Goal: Information Seeking & Learning: Learn about a topic

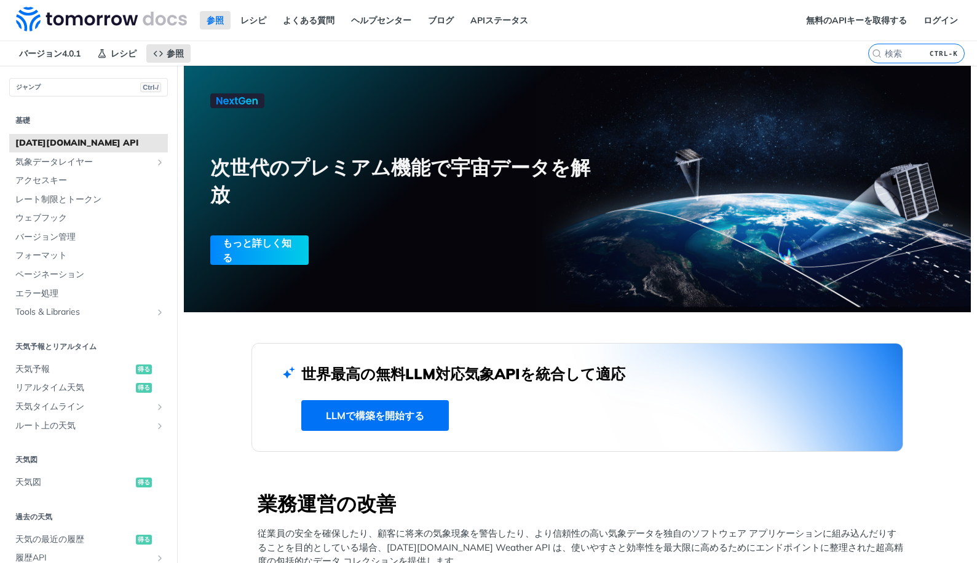
click at [700, 544] on div "コンテンツへジャンプ 参照 レシピ よくある質問 ヘルプセンター ブログ APIステータス レシピ 参照 バージョン4.0.1 参照 レシピ よくある質問 ヘ…" at bounding box center [488, 281] width 977 height 563
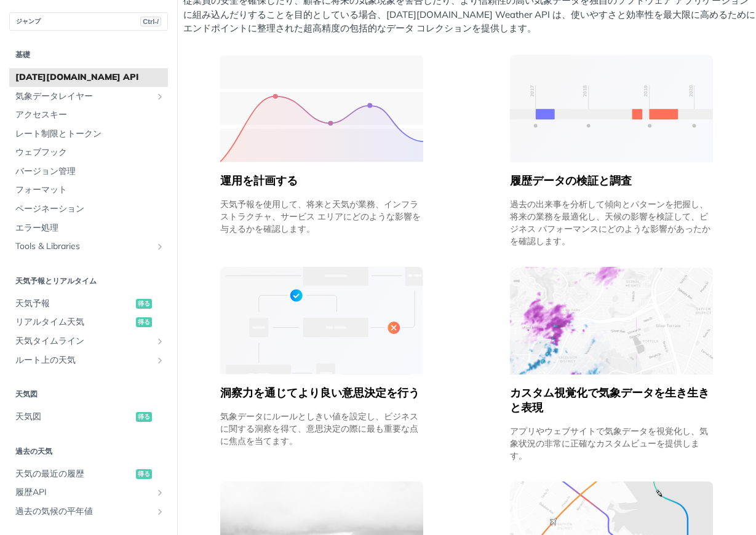
scroll to position [578, 0]
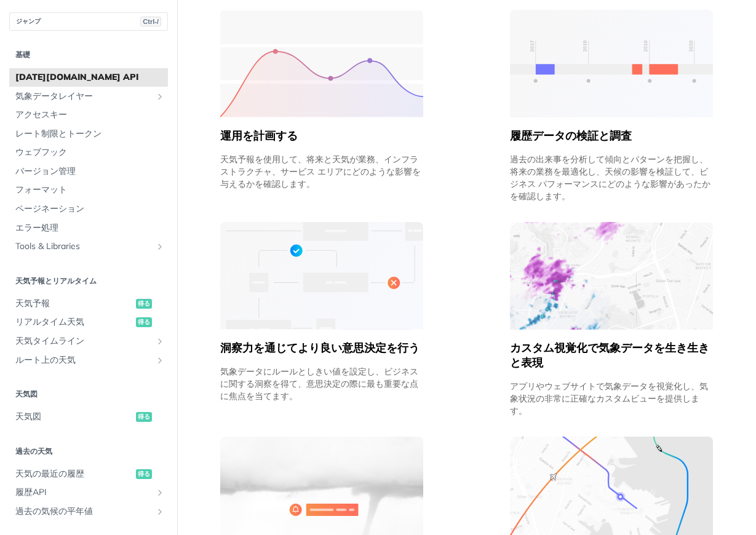
click at [195, 243] on div "業務運営の改善 従業員の安全を確保したり、顧客に将来の気象現象を警告したり、より信頼性の高い気象データを独自のソフトウェア アプリケーションに組み込んだりする…" at bounding box center [466, 269] width 579 height 715
click at [119, 79] on span "[DATE][DOMAIN_NAME] API" at bounding box center [89, 77] width 149 height 12
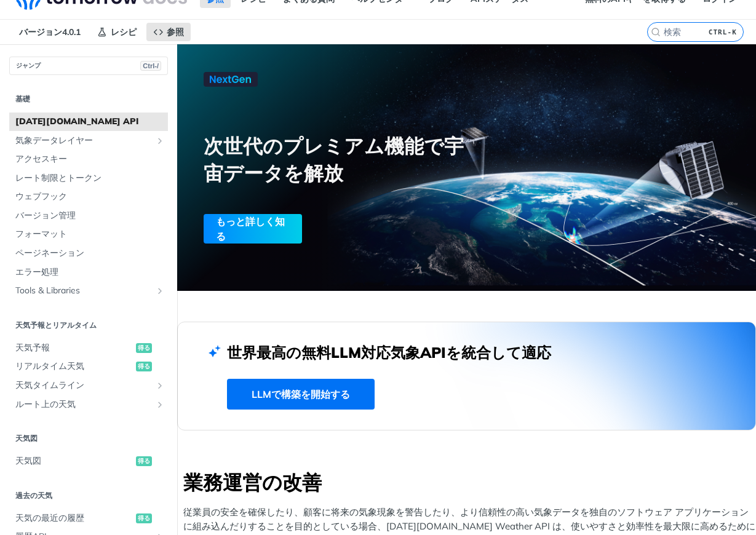
scroll to position [0, 0]
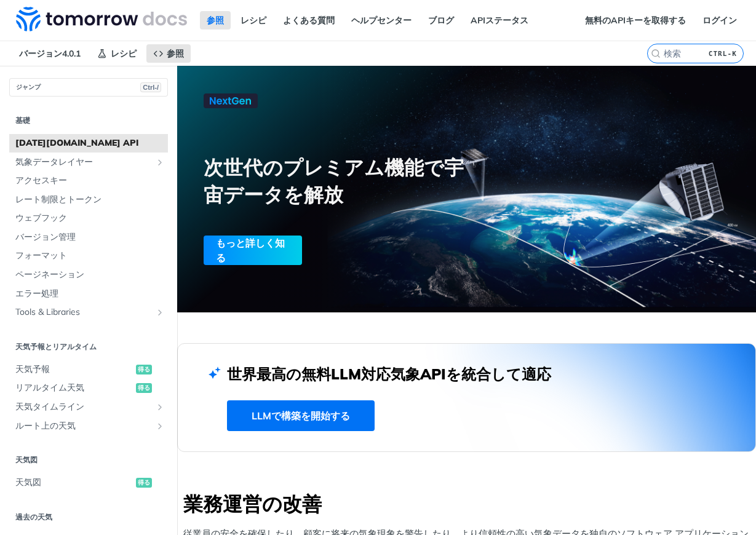
click at [312, 412] on font "LLMで構築を開始する" at bounding box center [301, 416] width 98 height 12
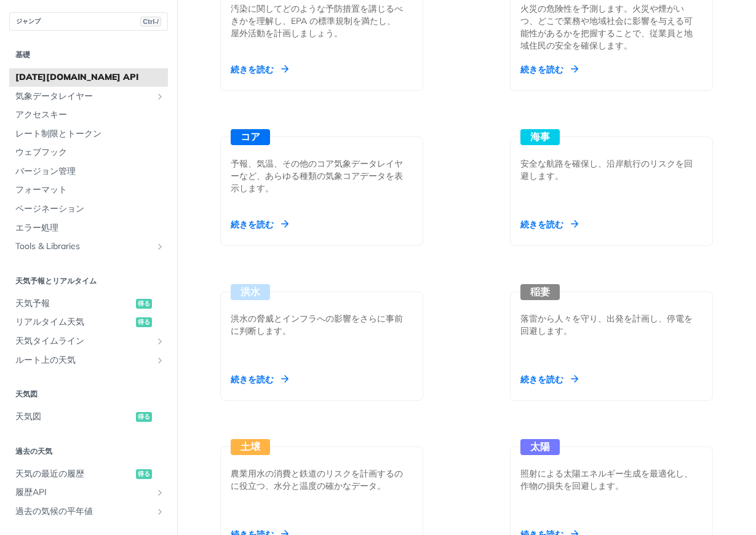
scroll to position [1419, 0]
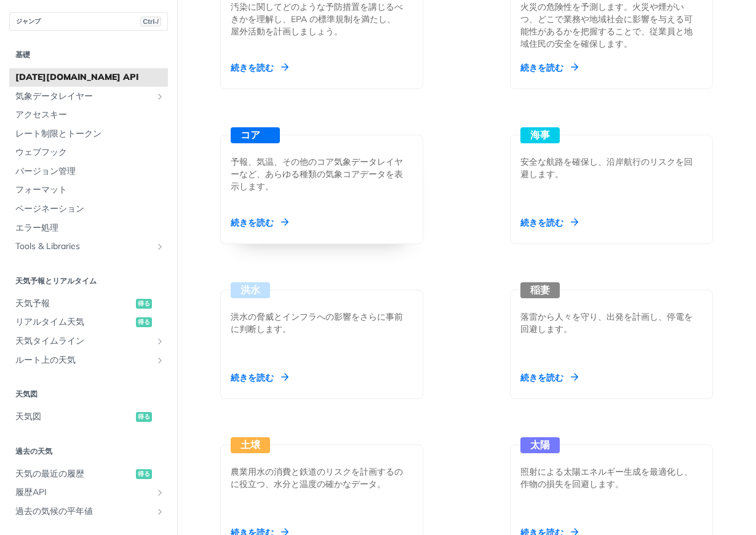
click at [330, 161] on div "コア 予報、気温、その他のコア気象データレイヤーなど、あらゆる種類の気象コアデータを表示します。 続きを読む" at bounding box center [321, 189] width 203 height 109
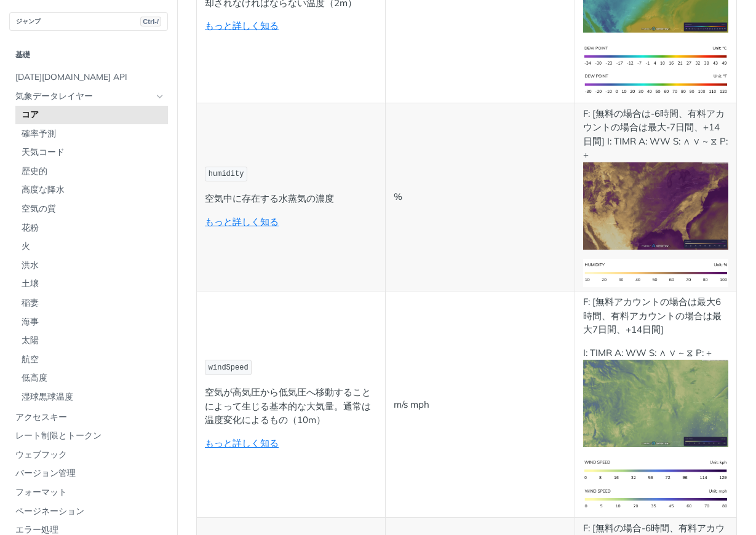
scroll to position [677, 0]
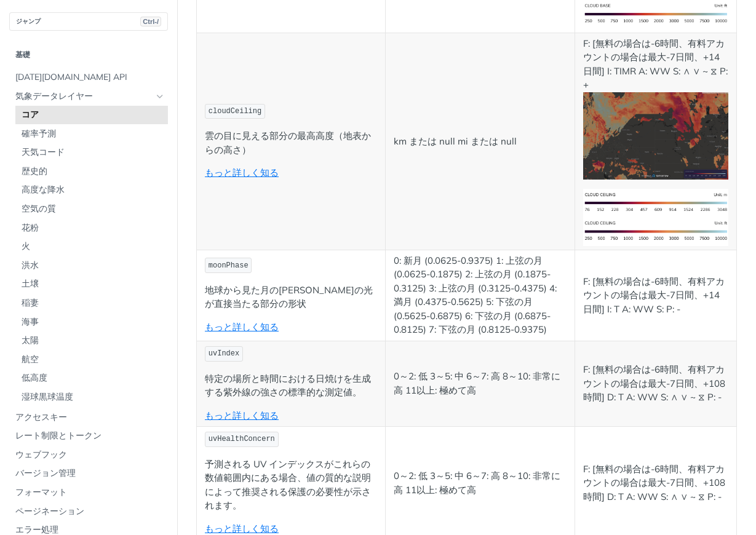
scroll to position [4736, 0]
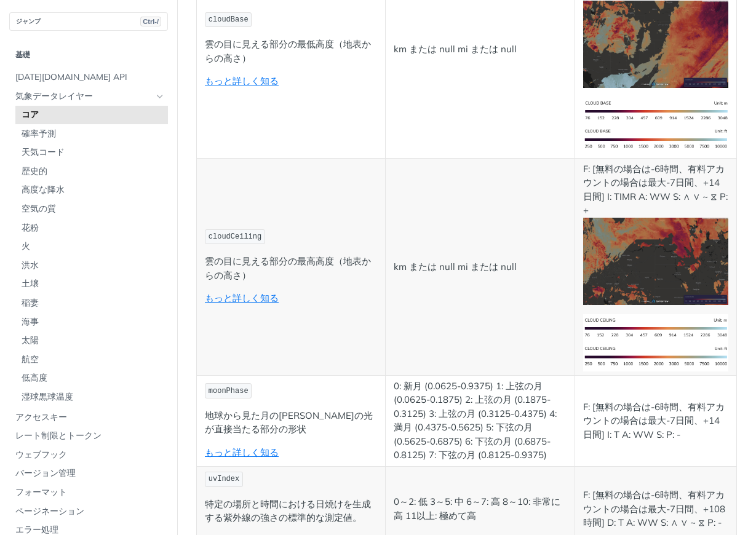
scroll to position [3493, 0]
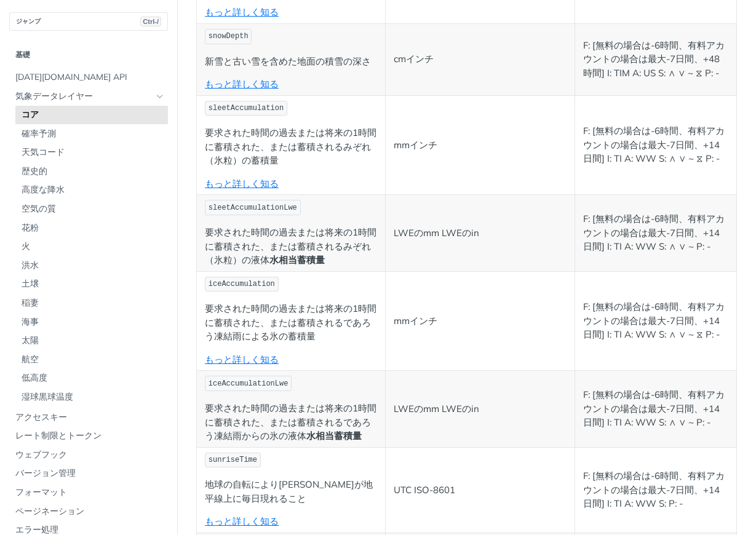
click at [92, 190] on span "高度な降水" at bounding box center [93, 190] width 143 height 12
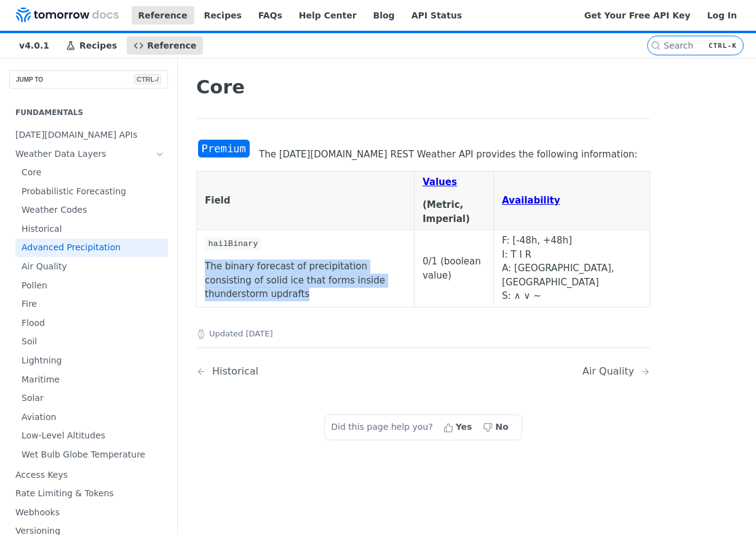
drag, startPoint x: 204, startPoint y: 273, endPoint x: 362, endPoint y: 296, distance: 159.1
click at [362, 296] on td "hailBinary The binary forecast of precipitation consisting of solid ice that fo…" at bounding box center [306, 269] width 218 height 78
copy p "The binary forecast of precipitation consisting of solid ice that forms inside …"
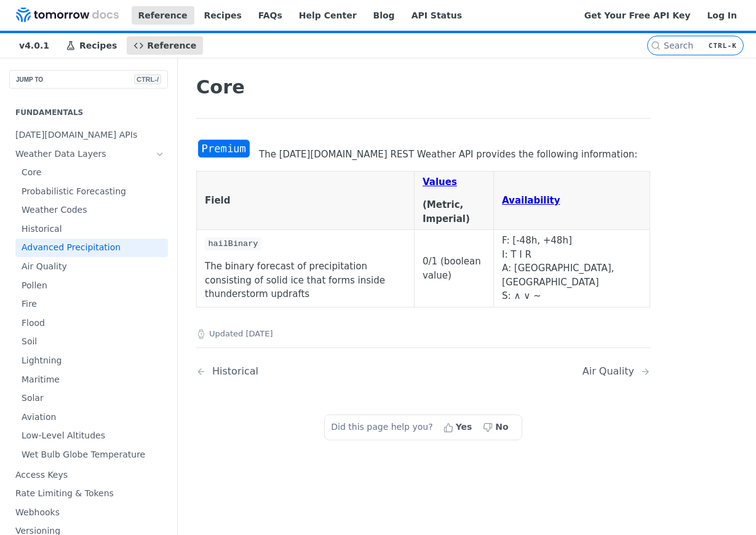
click at [514, 348] on hr at bounding box center [423, 348] width 454 height 1
click at [183, 272] on article "Core The Tomorrow.io REST Weather API provides the following information: Field…" at bounding box center [423, 325] width 492 height 535
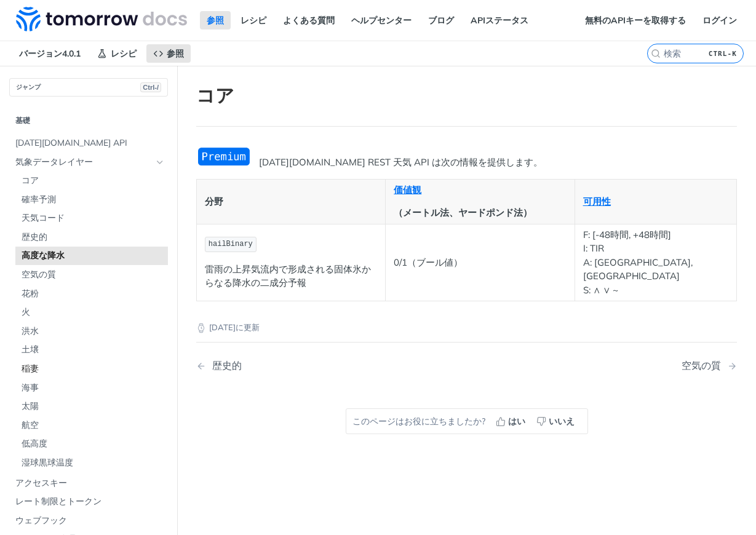
click at [70, 363] on span "稲妻" at bounding box center [93, 369] width 143 height 12
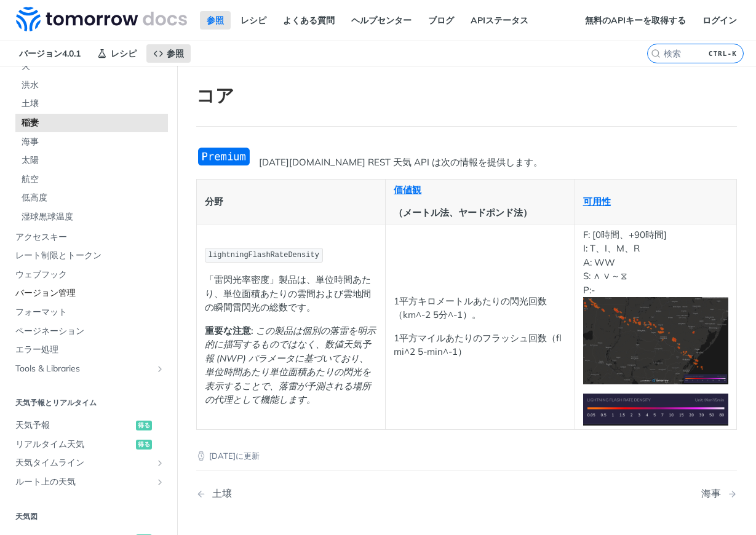
scroll to position [308, 0]
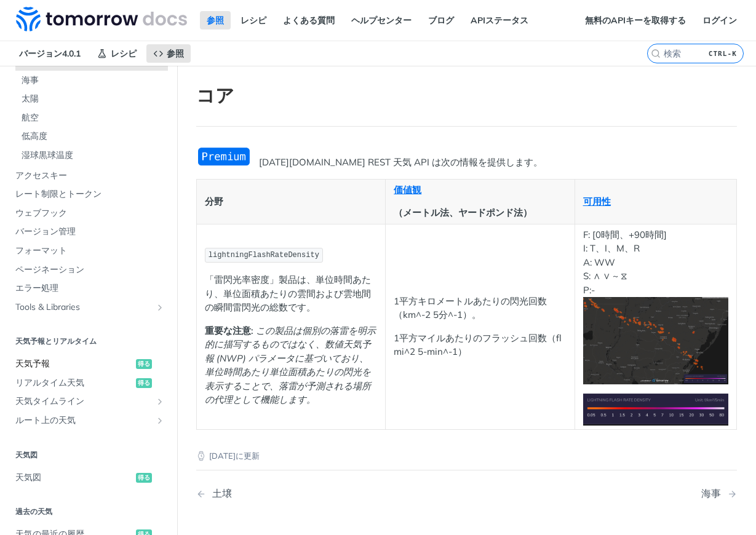
click at [97, 358] on span "天気予報" at bounding box center [73, 364] width 117 height 12
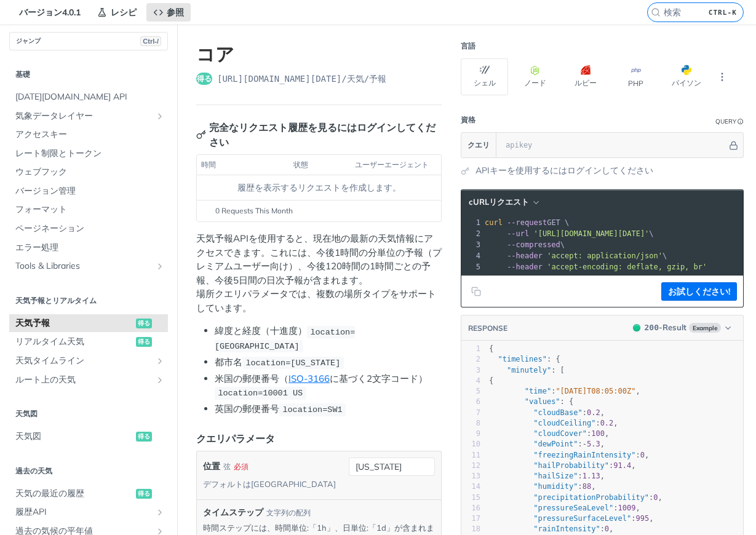
scroll to position [62, 0]
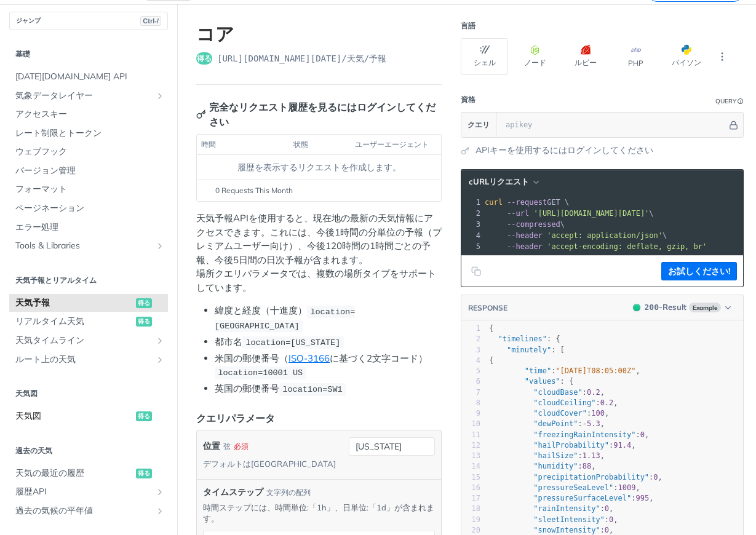
click at [78, 413] on span "天気図" at bounding box center [73, 416] width 117 height 12
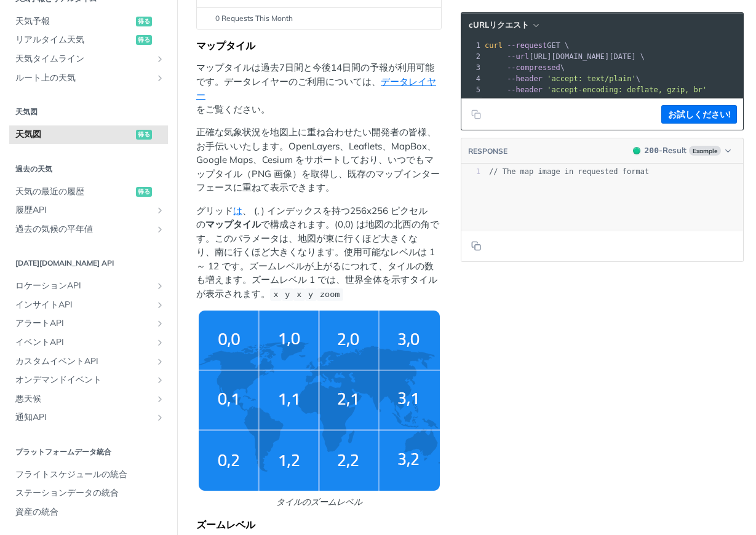
scroll to position [308, 0]
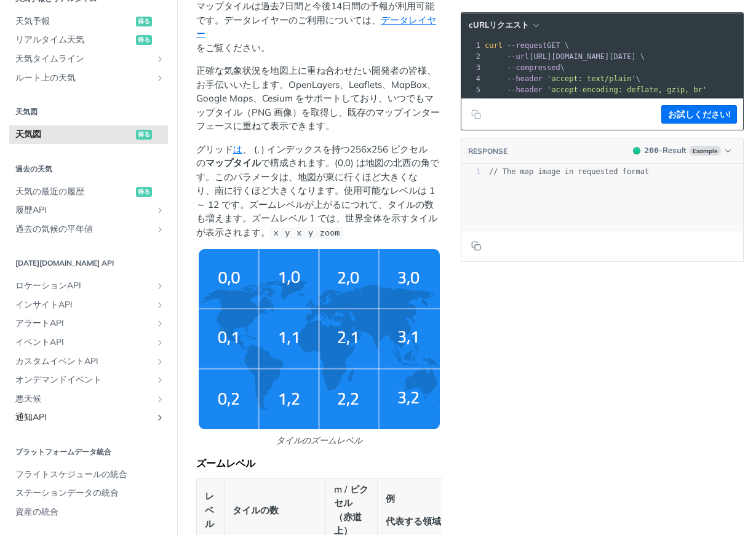
click at [99, 419] on span "通知API" at bounding box center [83, 417] width 137 height 12
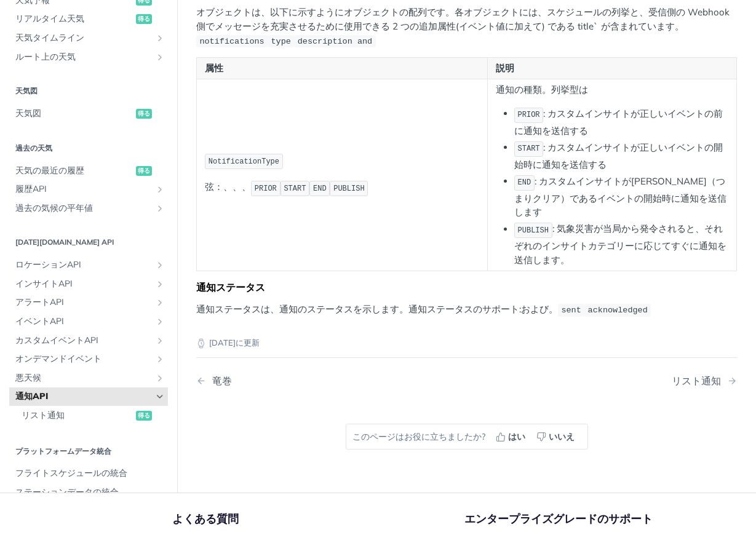
scroll to position [241, 0]
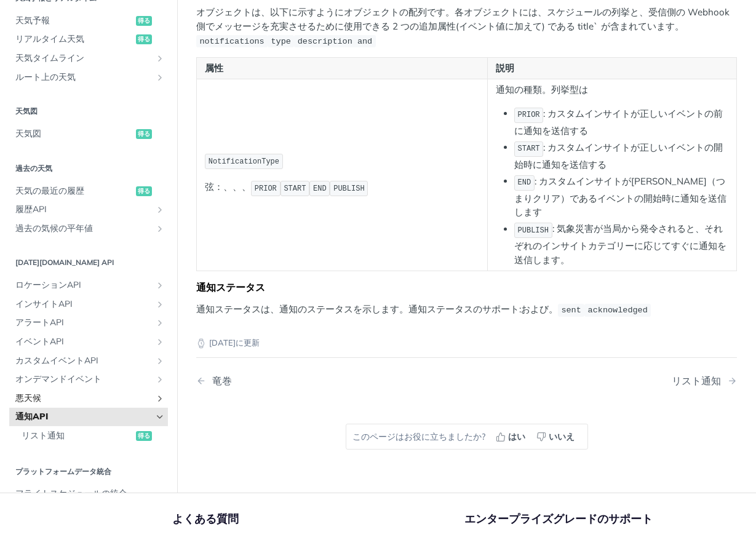
click at [101, 392] on span "悪天候" at bounding box center [83, 398] width 137 height 12
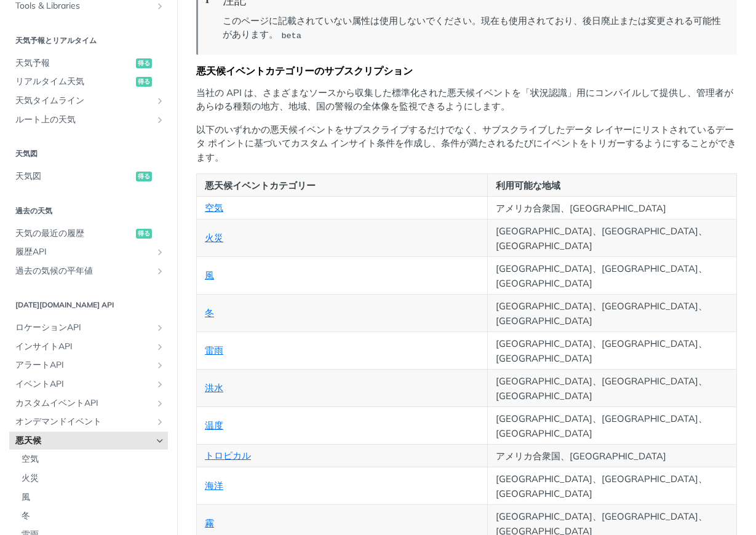
scroll to position [185, 0]
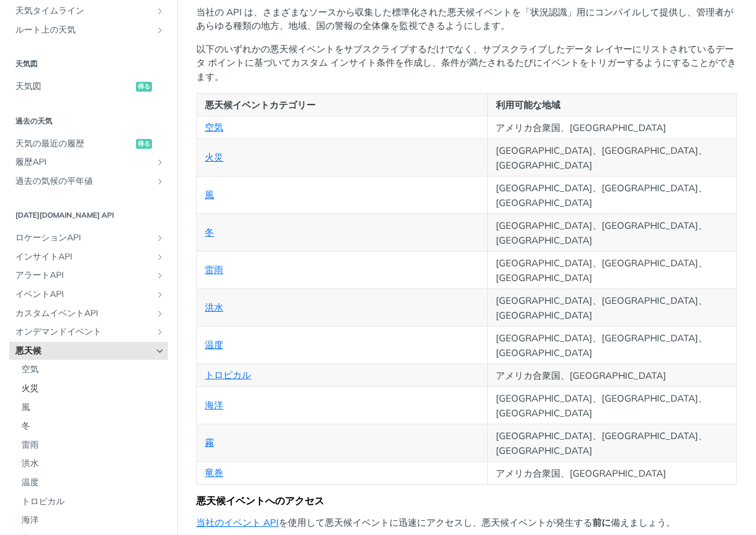
scroll to position [364, 0]
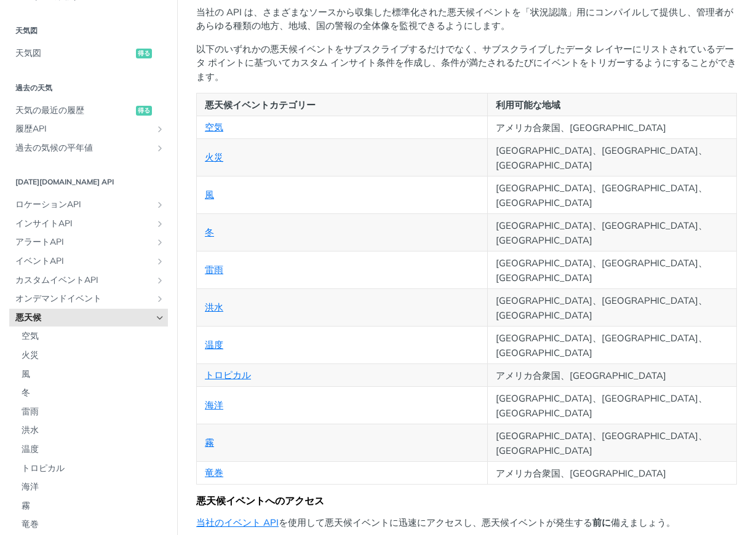
click at [117, 312] on span "悪天候" at bounding box center [83, 318] width 137 height 12
click at [155, 319] on icon "Hide subpages for Severe Weather Events" at bounding box center [160, 318] width 10 height 10
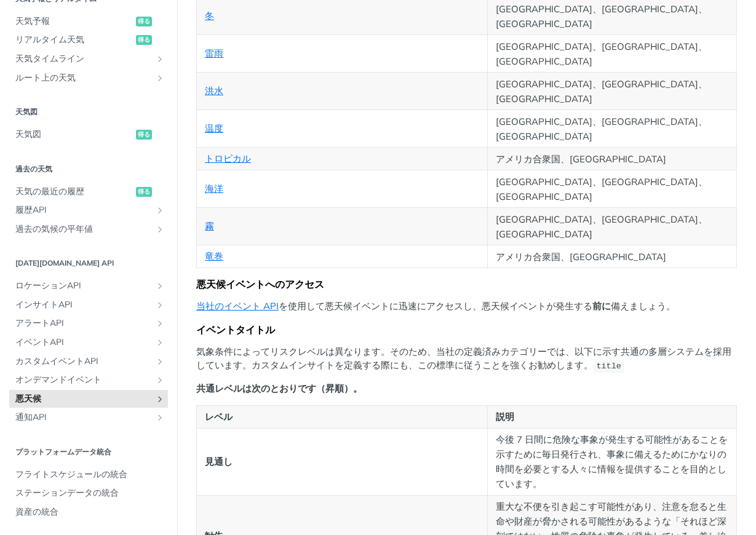
scroll to position [492, 0]
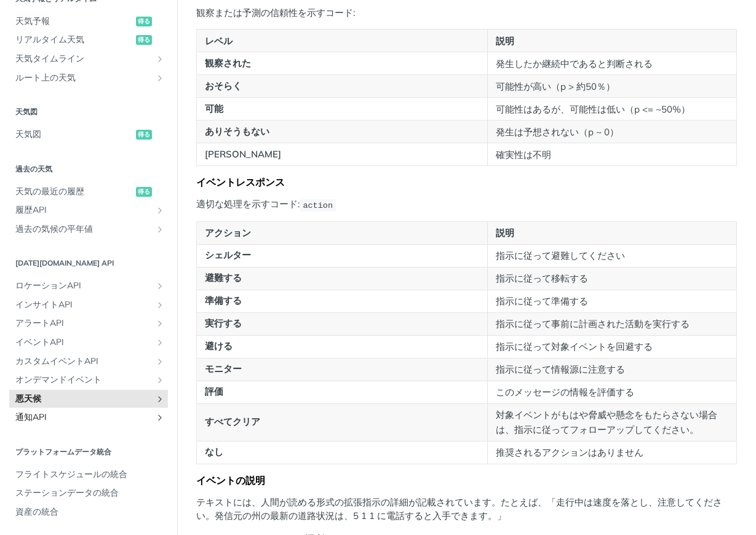
click at [90, 415] on span "通知API" at bounding box center [83, 417] width 137 height 12
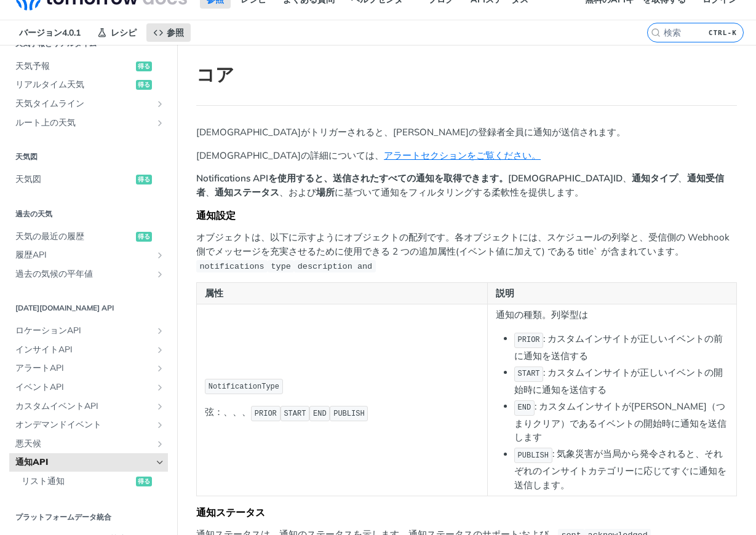
scroll to position [62, 0]
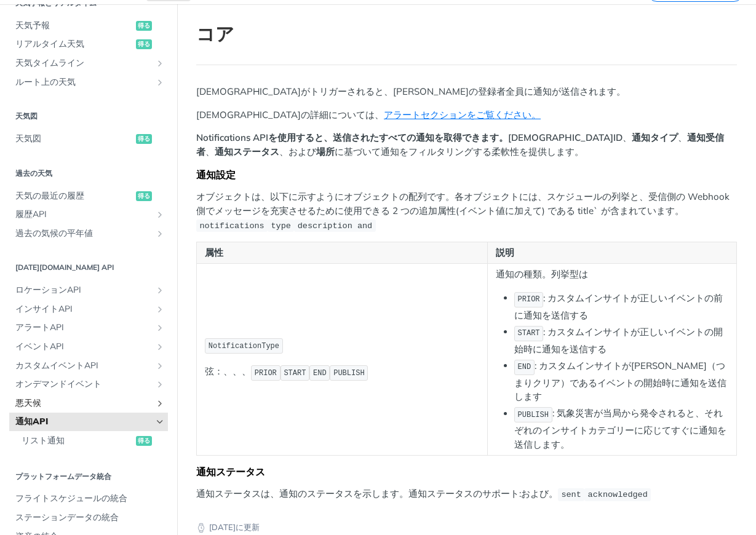
click at [114, 397] on span "悪天候" at bounding box center [83, 403] width 137 height 12
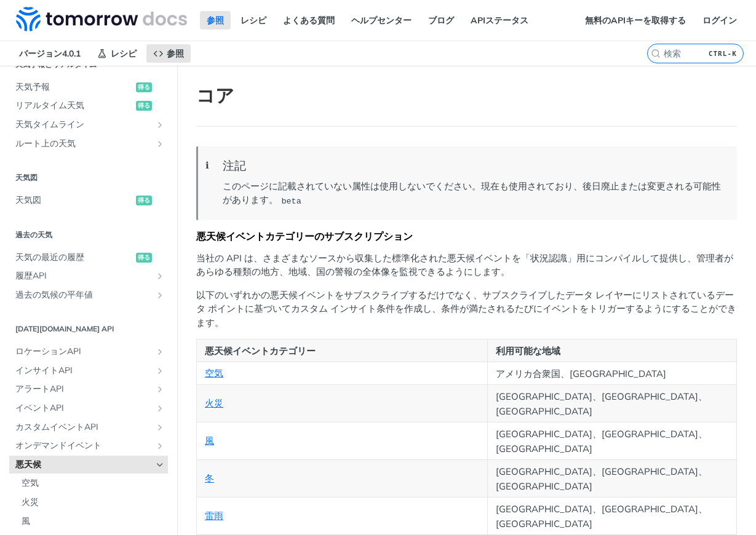
click at [128, 459] on span "悪天候" at bounding box center [83, 465] width 137 height 12
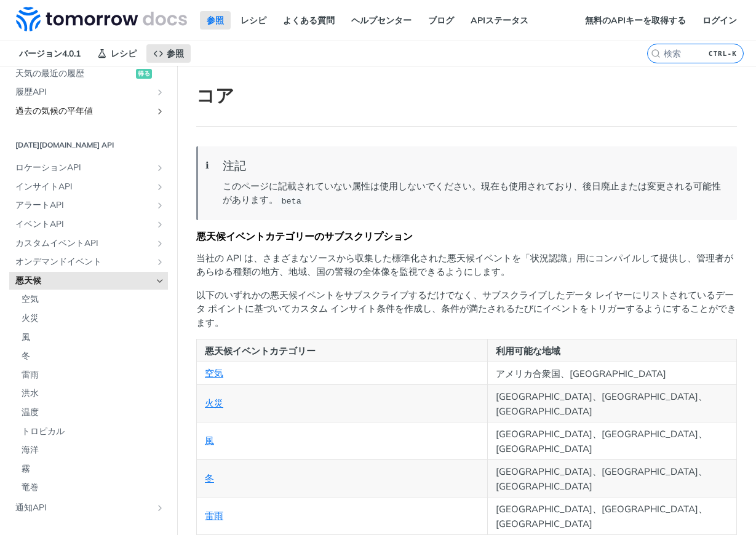
scroll to position [467, 0]
click at [155, 276] on icon "Hide subpages for Severe Weather Events" at bounding box center [160, 281] width 10 height 10
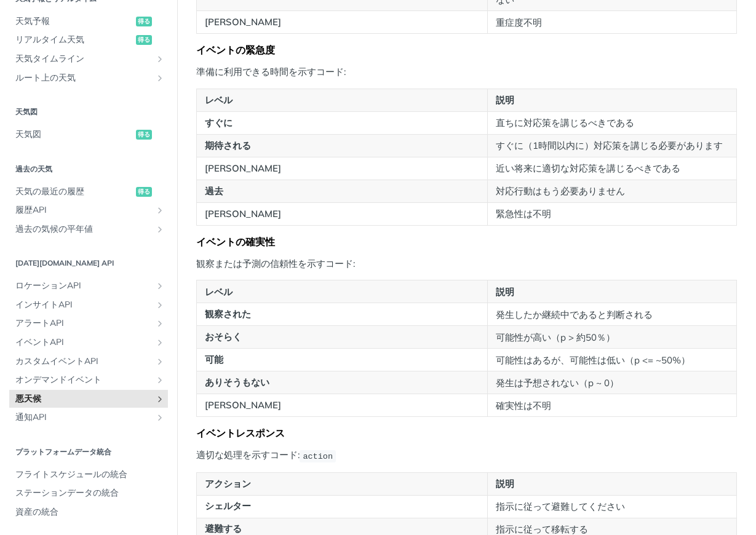
scroll to position [1722, 0]
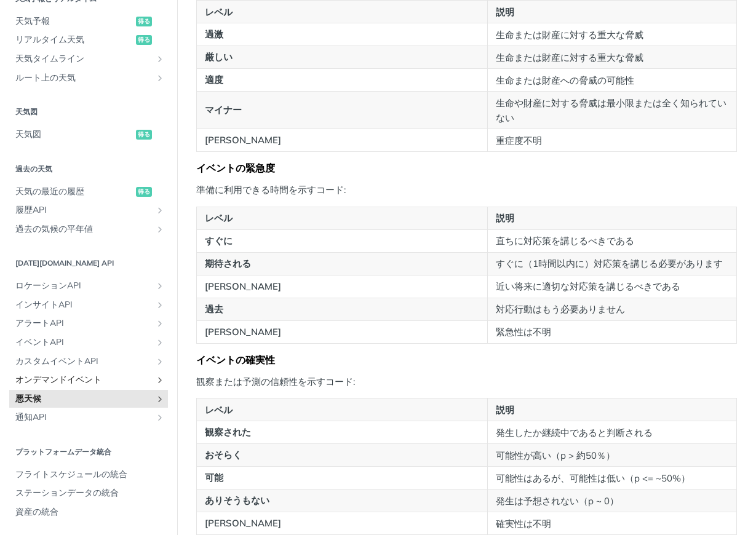
click at [135, 378] on span "オンデマンドイベント" at bounding box center [83, 380] width 137 height 12
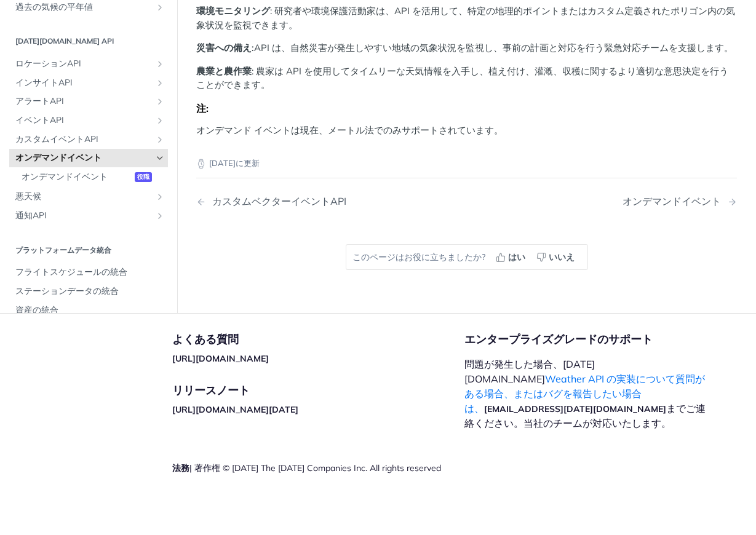
scroll to position [1599, 0]
click at [104, 203] on span "悪天候" at bounding box center [83, 197] width 137 height 12
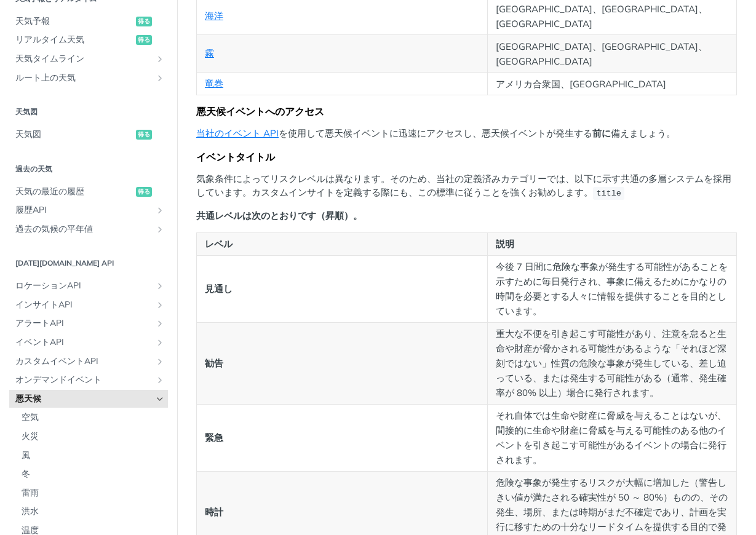
scroll to position [738, 0]
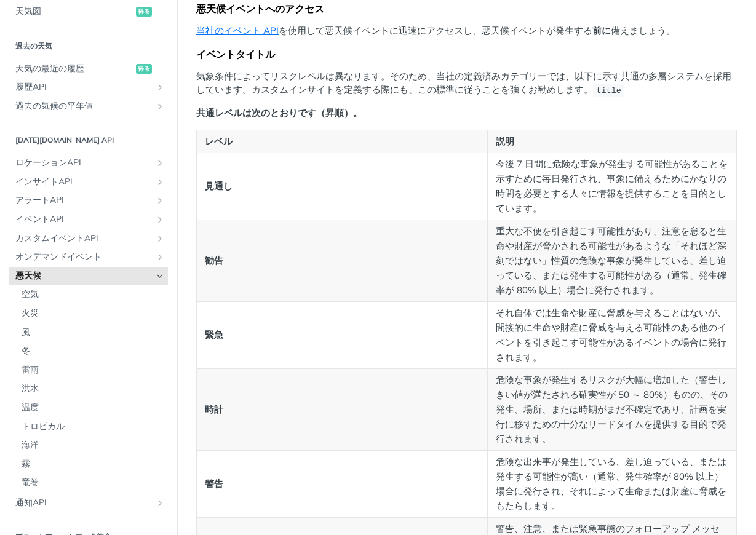
click at [155, 277] on icon "Hide subpages for Severe Weather Events" at bounding box center [160, 276] width 10 height 10
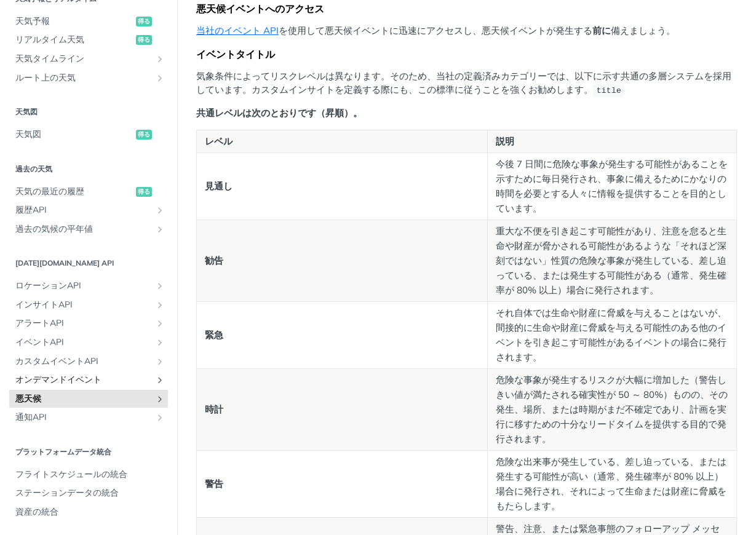
scroll to position [861, 0]
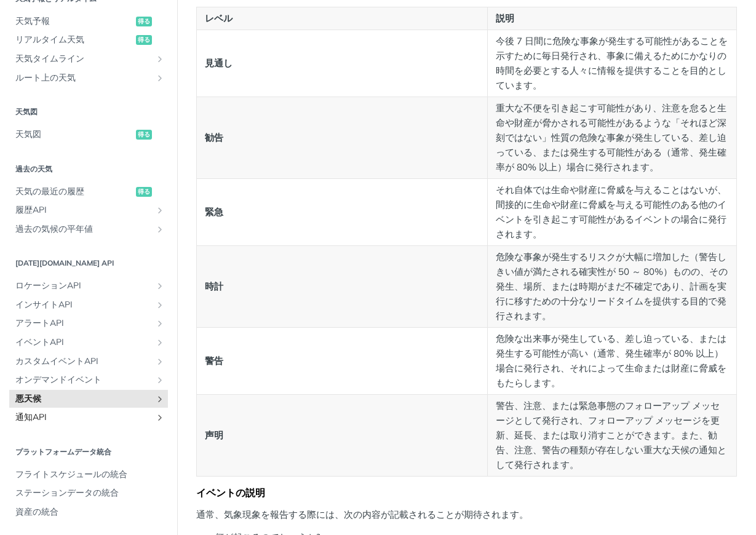
click at [119, 413] on span "通知API" at bounding box center [83, 417] width 137 height 12
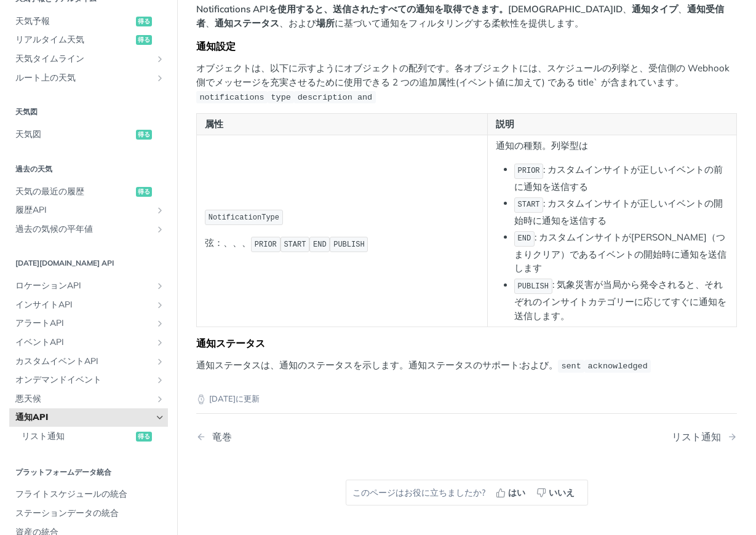
scroll to position [246, 0]
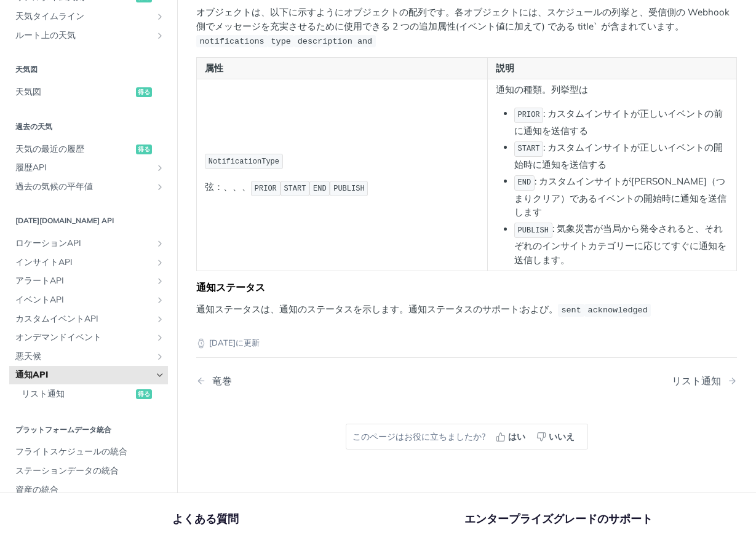
click at [126, 369] on span "通知API" at bounding box center [83, 375] width 137 height 12
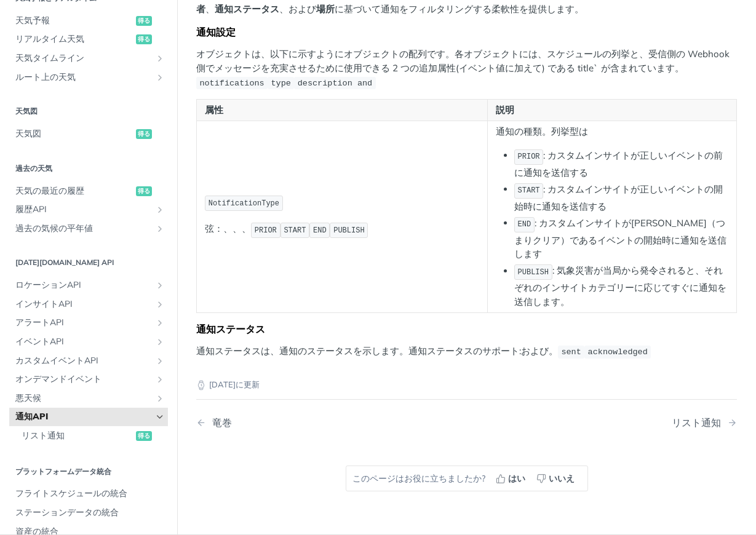
scroll to position [185, 0]
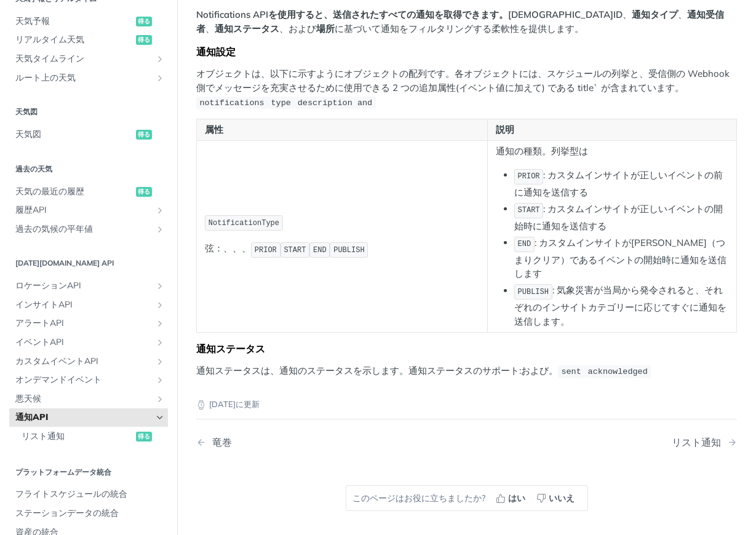
click at [130, 411] on span "通知API" at bounding box center [83, 417] width 137 height 12
click at [105, 393] on span "悪天候" at bounding box center [83, 399] width 137 height 12
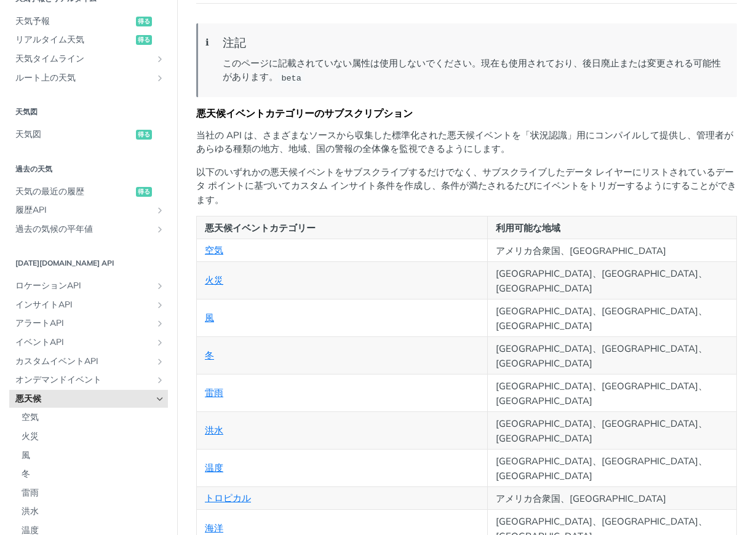
scroll to position [185, 0]
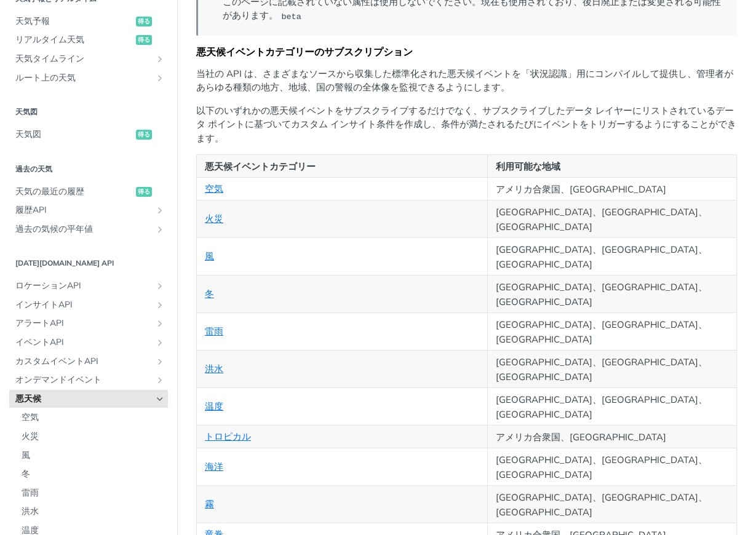
click at [116, 404] on span "悪天候" at bounding box center [83, 399] width 137 height 12
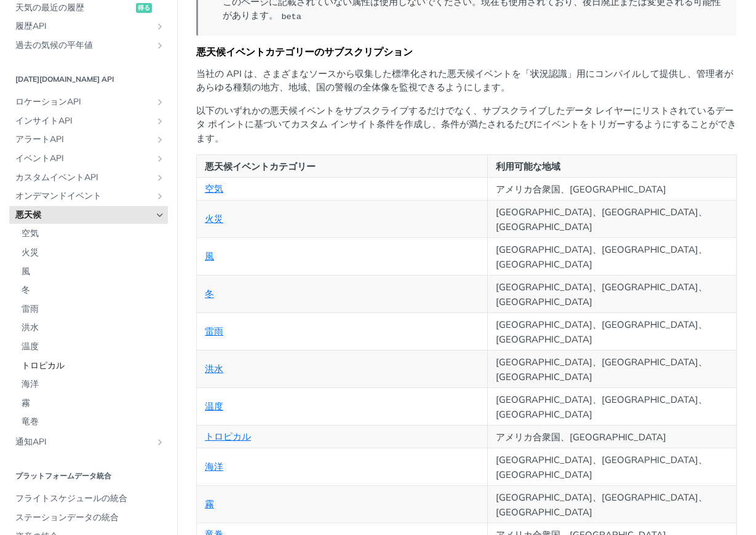
scroll to position [467, 0]
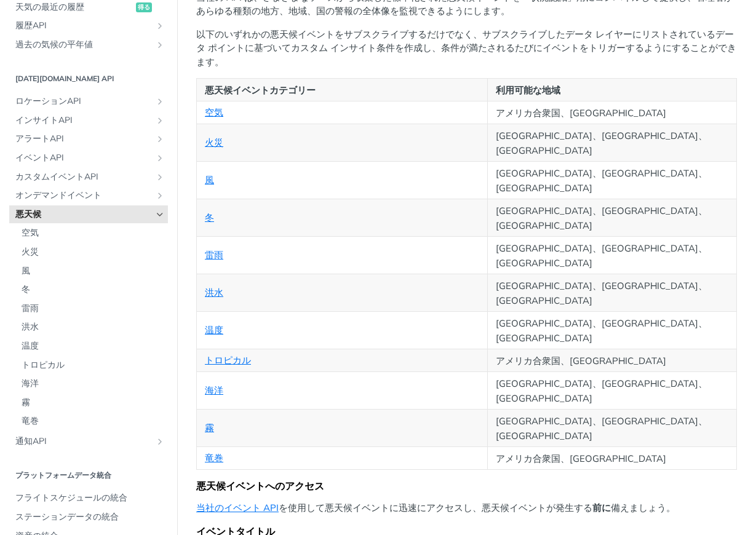
scroll to position [431, 0]
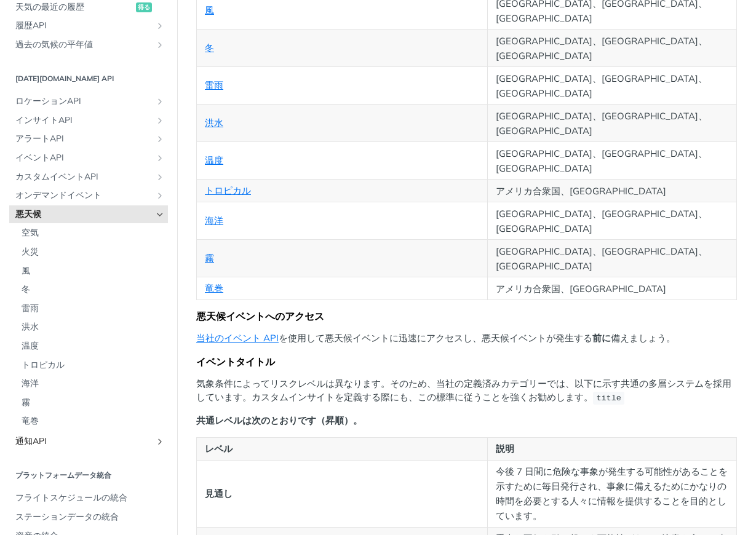
click at [79, 440] on span "通知API" at bounding box center [83, 441] width 137 height 12
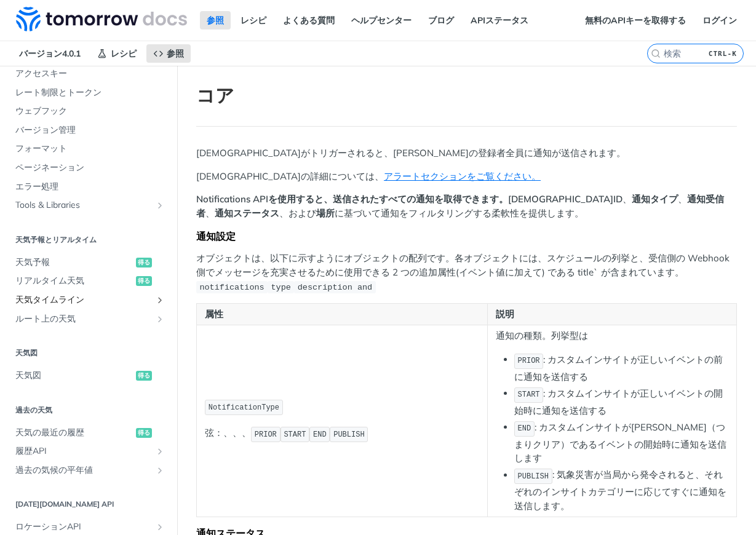
scroll to position [123, 0]
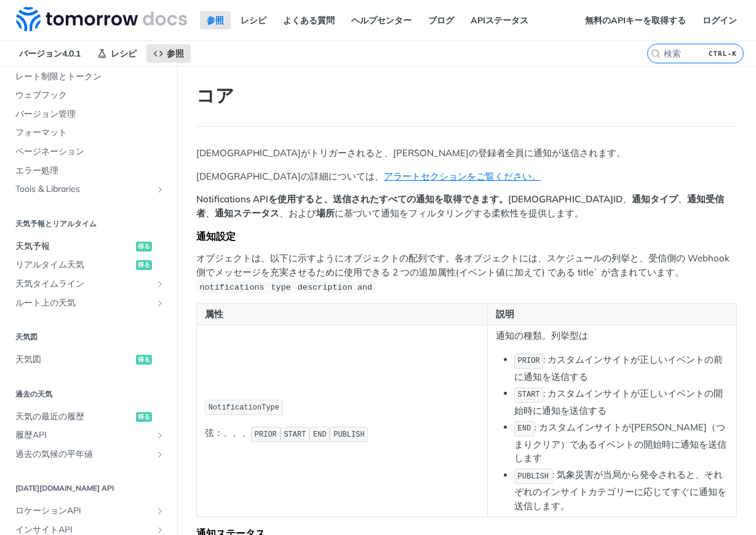
click at [87, 241] on span "天気予報" at bounding box center [73, 247] width 117 height 12
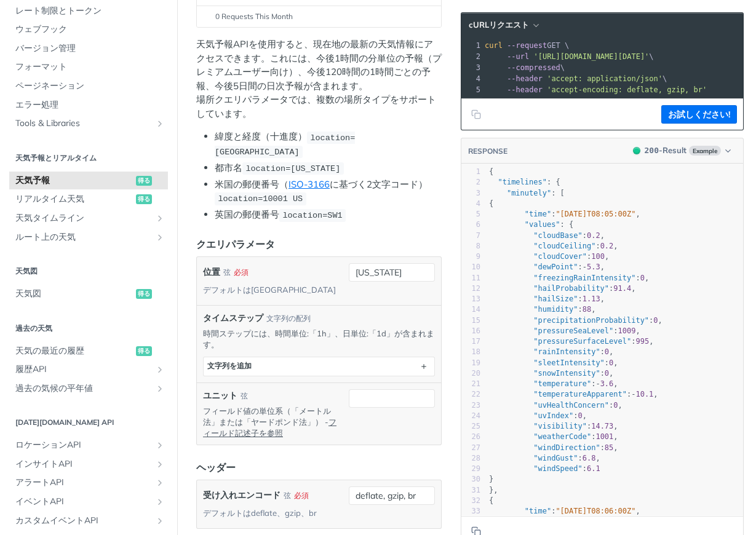
scroll to position [246, 0]
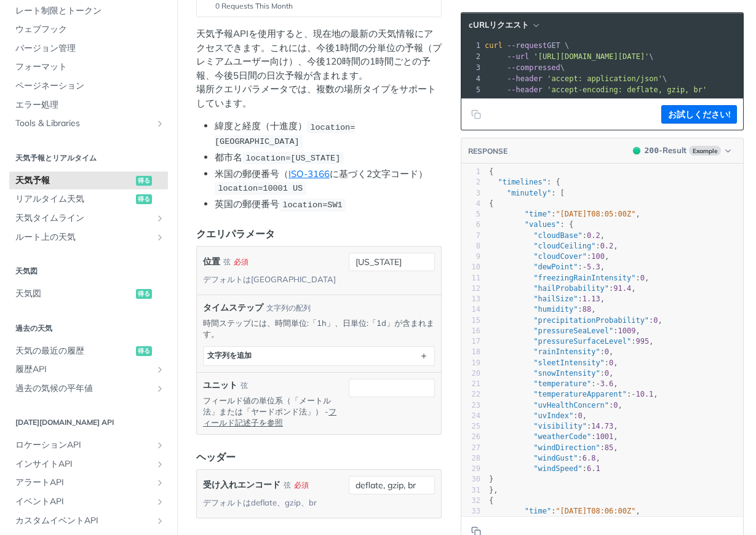
click at [432, 146] on ul "緯度と経度（十進度） location=42.3478, -71.0466 都市名 location=new york 米国の郵便番号（ ISO-3166 に…" at bounding box center [318, 165] width 245 height 92
click at [91, 204] on span "リアルタイム天気" at bounding box center [73, 199] width 117 height 12
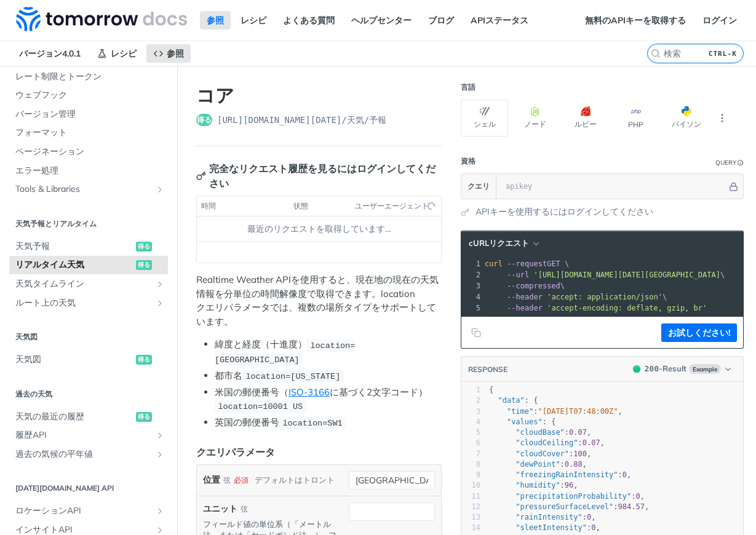
click at [84, 278] on span "天気タイムライン" at bounding box center [83, 284] width 137 height 12
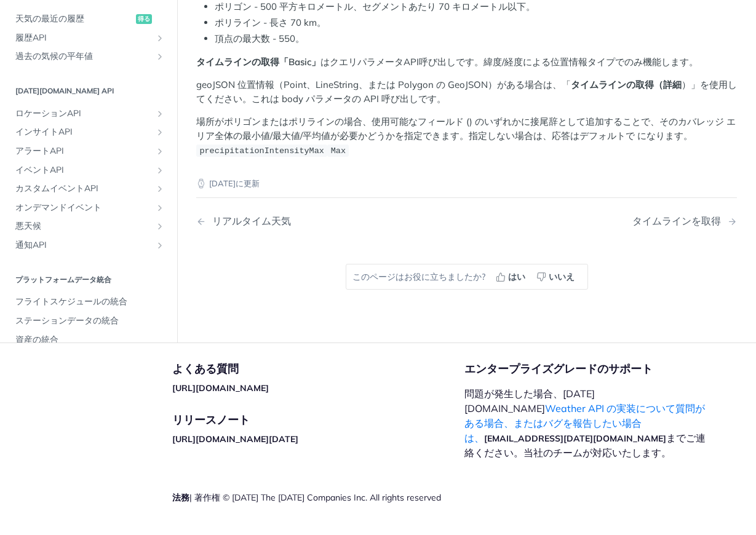
scroll to position [302, 0]
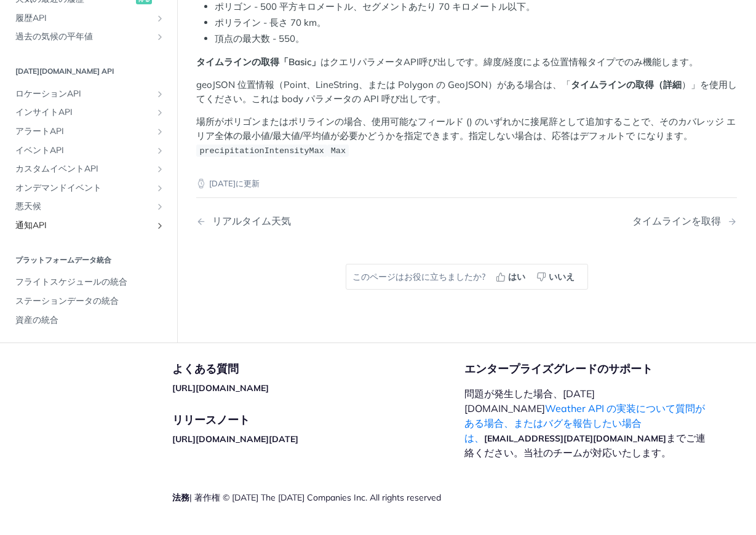
click at [78, 220] on span "通知API" at bounding box center [83, 226] width 137 height 12
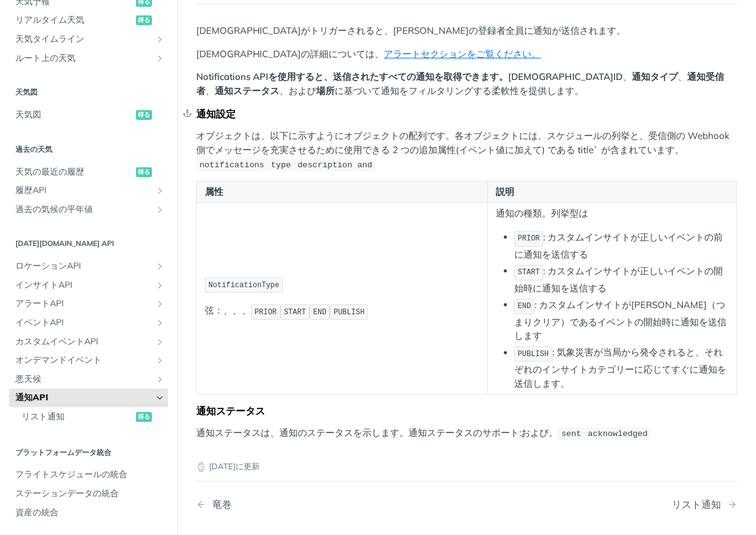
scroll to position [123, 0]
click at [189, 300] on article "コア アラートがトリガーされると、アラートの登録者全員に通知が送信されます。 アラートの詳細については、 アラートセクションをご覧ください。 Notifica…" at bounding box center [466, 279] width 579 height 673
drag, startPoint x: 114, startPoint y: 378, endPoint x: 123, endPoint y: 374, distance: 9.6
click at [114, 378] on span "悪天候" at bounding box center [83, 379] width 137 height 12
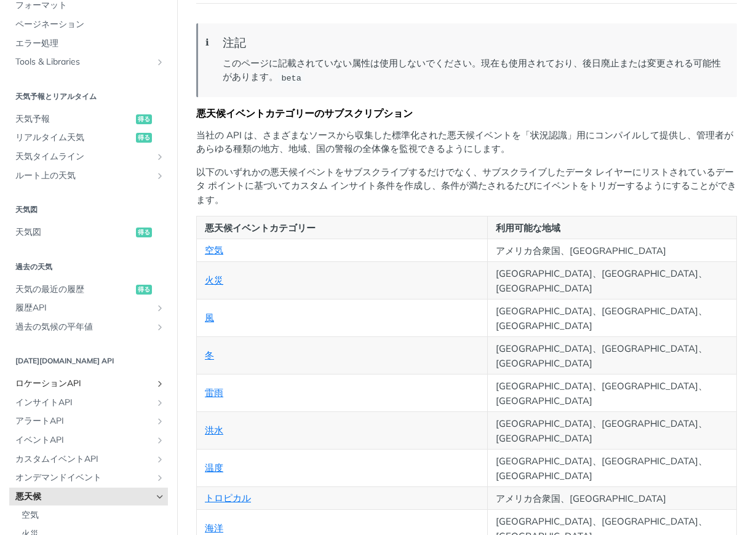
scroll to position [117, 0]
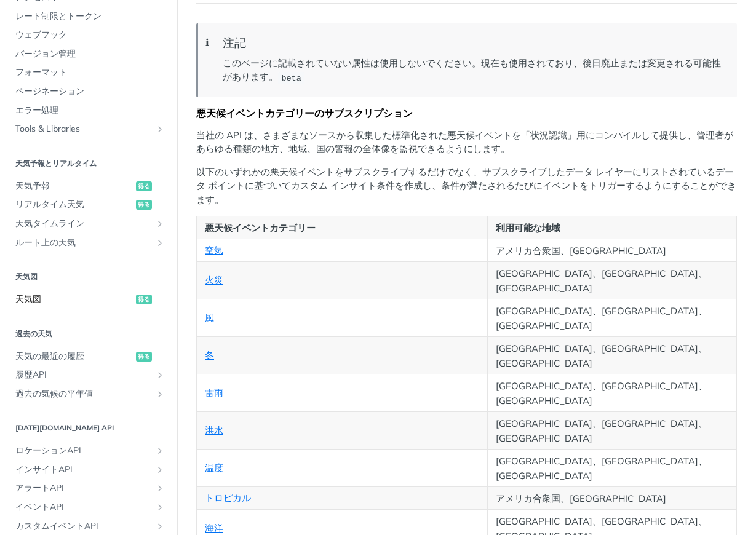
click at [75, 302] on span "天気図" at bounding box center [73, 299] width 117 height 12
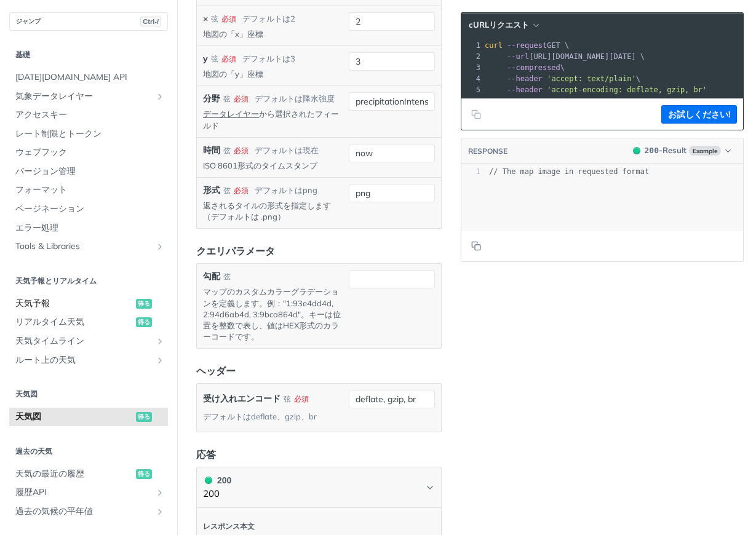
click at [71, 299] on span "天気予報" at bounding box center [73, 304] width 117 height 12
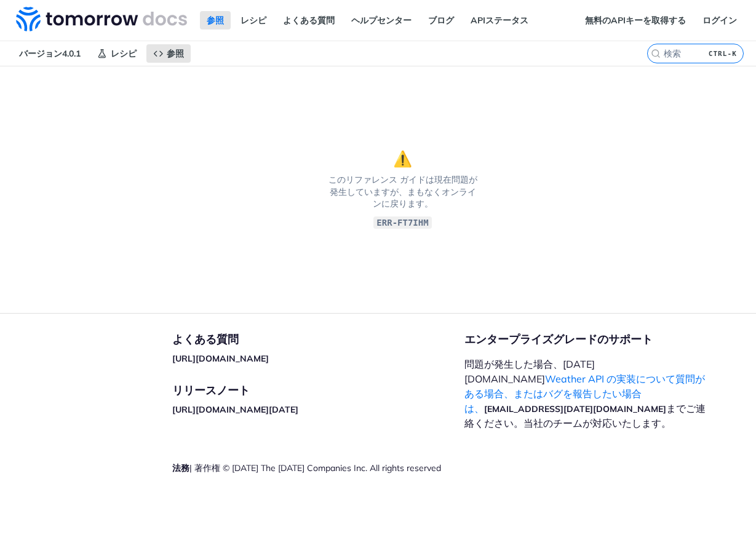
click at [530, 212] on section "⚠️ このリファレンス ガイドは現在問題が発生していますが、まもなくオンラインに戻ります。 ERR-FT7IHM" at bounding box center [402, 189] width 805 height 247
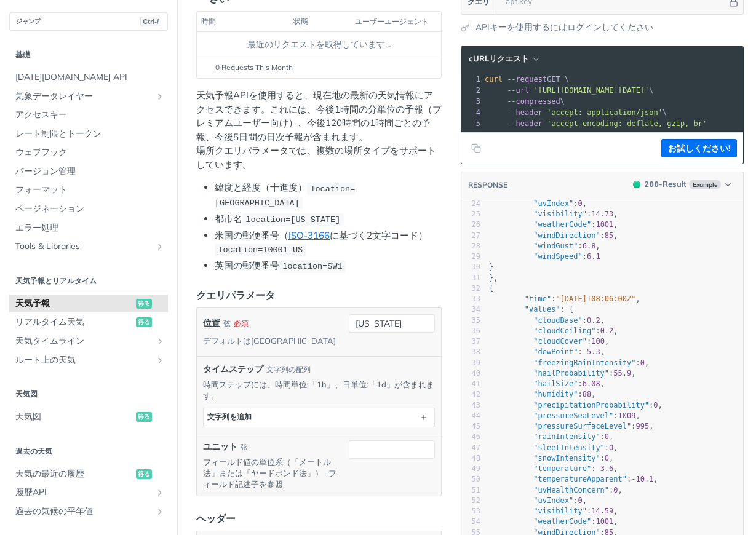
scroll to position [62, 0]
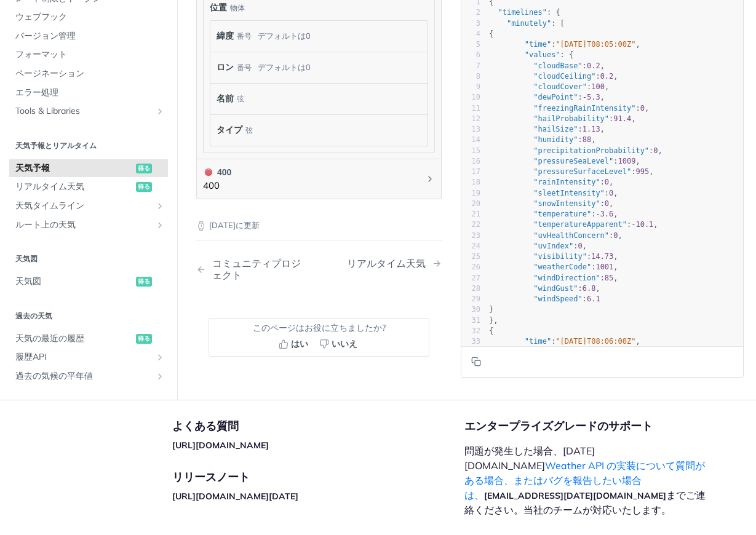
scroll to position [1353, 0]
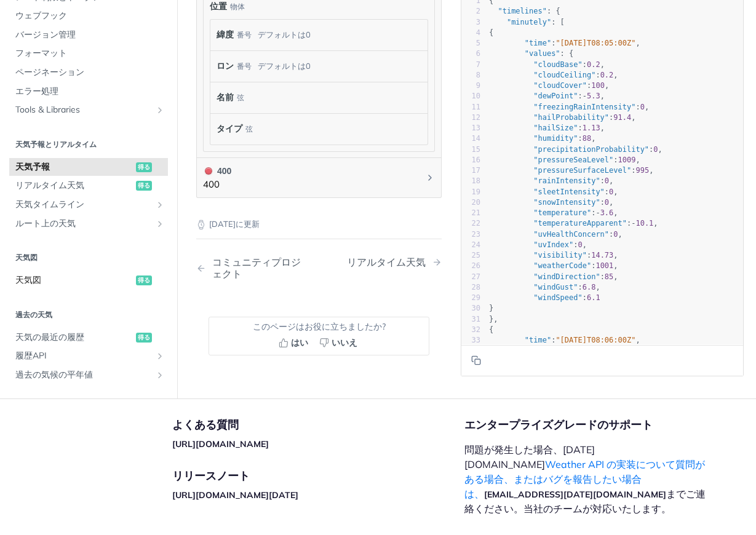
click at [90, 274] on span "天気図" at bounding box center [73, 280] width 117 height 12
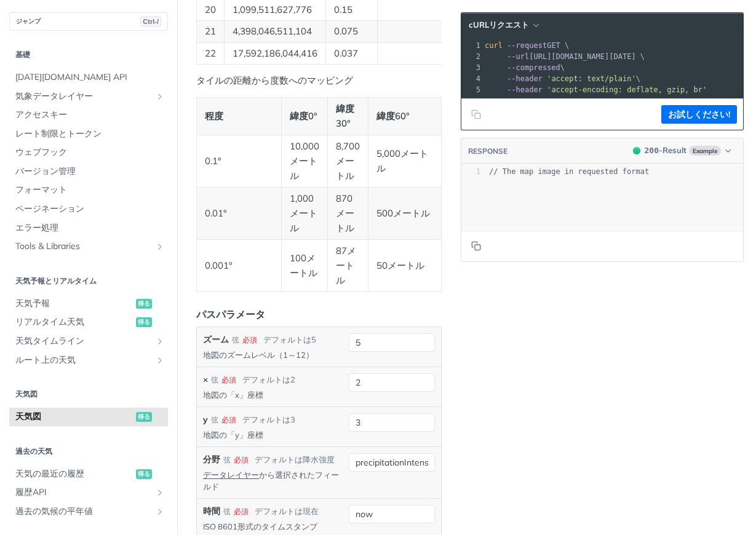
scroll to position [1169, 0]
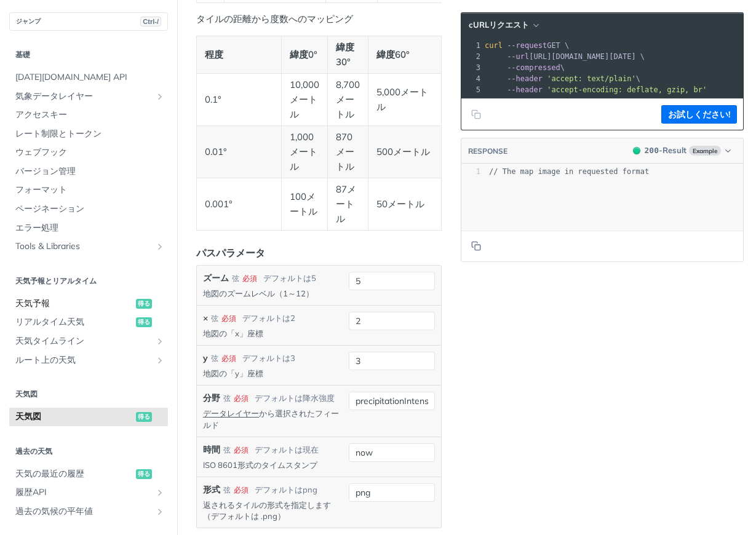
click at [84, 302] on span "天気予報" at bounding box center [73, 304] width 117 height 12
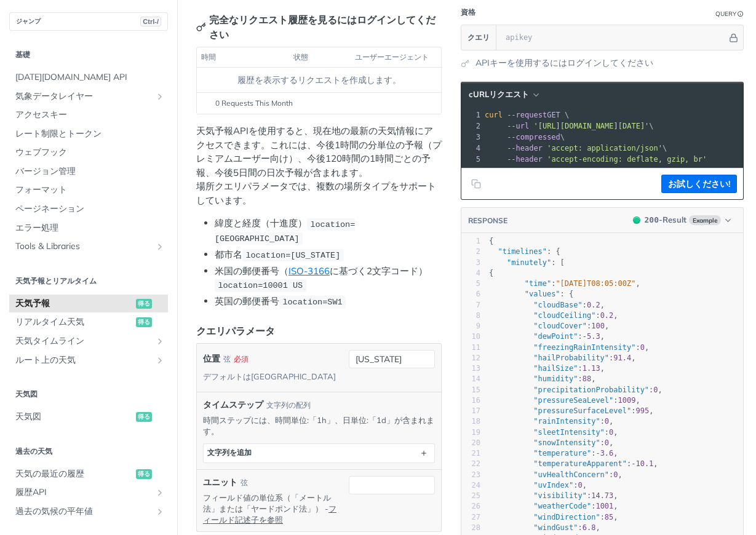
scroll to position [123, 0]
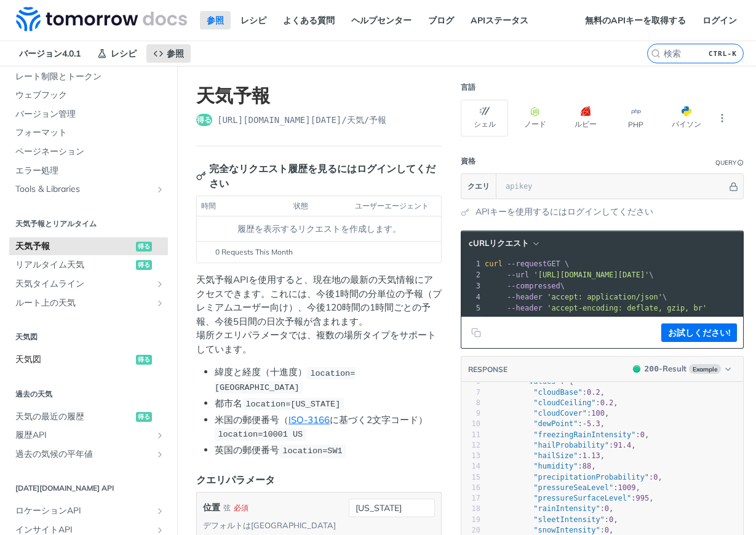
drag, startPoint x: 95, startPoint y: 351, endPoint x: 148, endPoint y: 344, distance: 53.3
click at [95, 354] on span "天気図" at bounding box center [73, 360] width 117 height 12
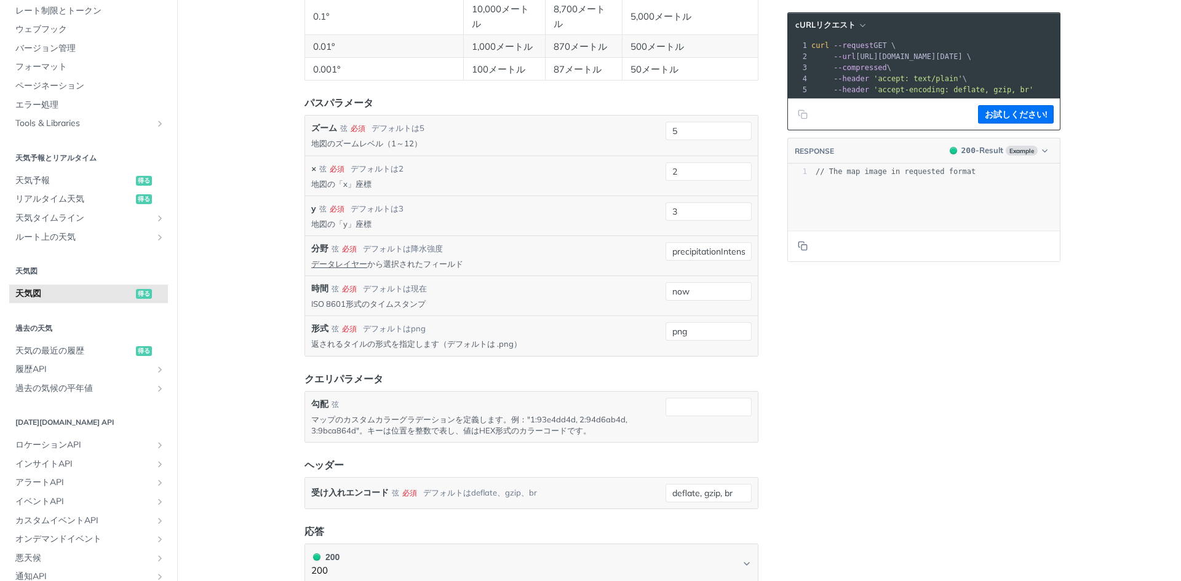
scroll to position [978, 0]
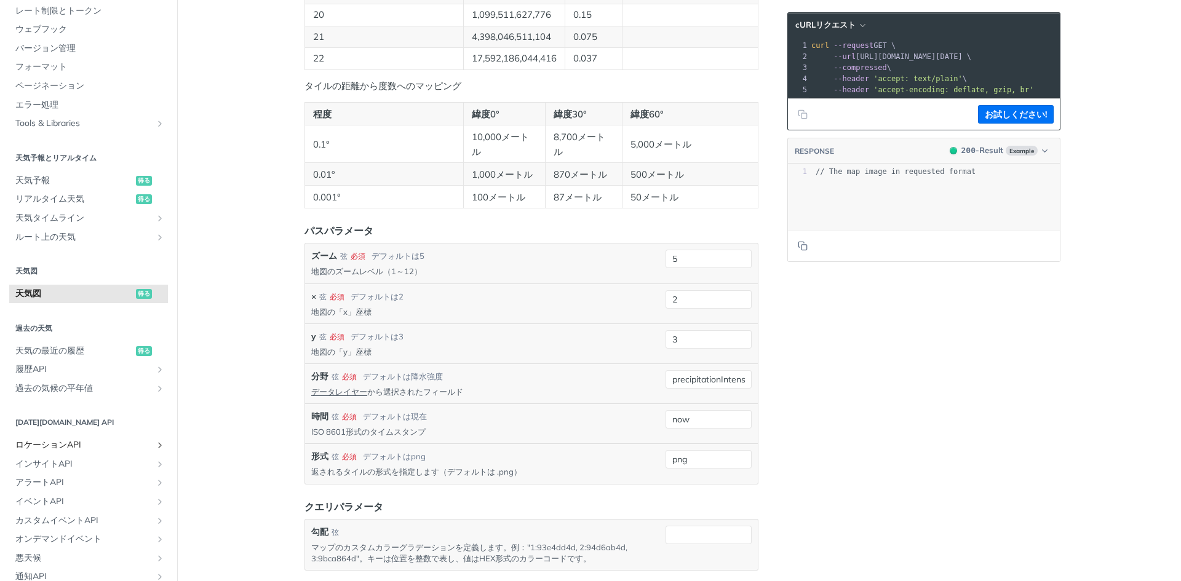
click at [152, 448] on span "ロケーションAPI" at bounding box center [83, 445] width 137 height 12
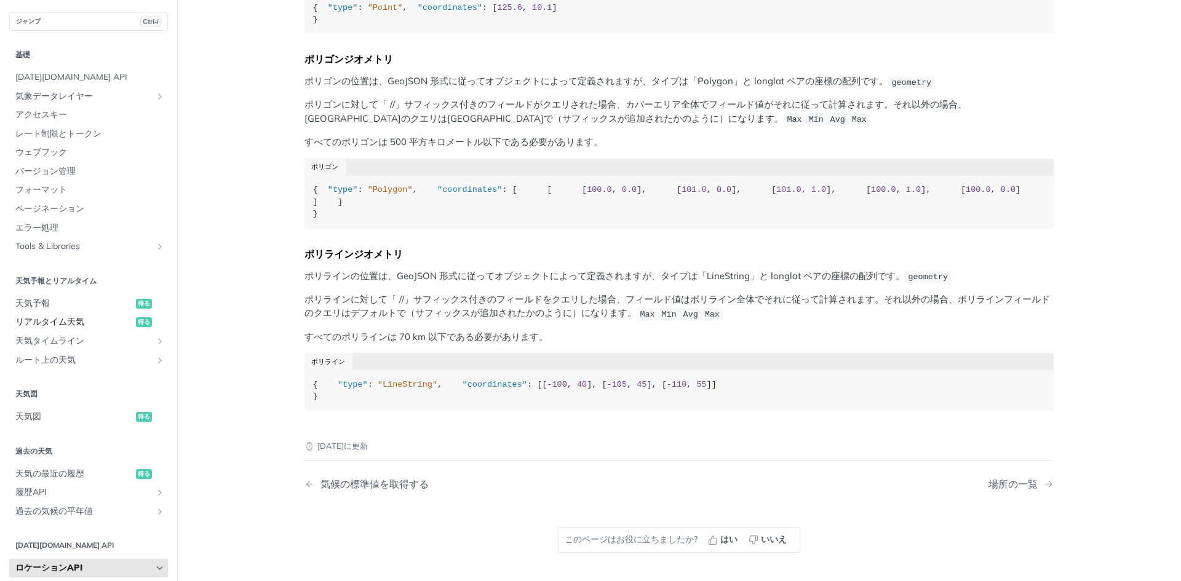
click at [133, 324] on span "リアルタイム天気" at bounding box center [73, 322] width 117 height 12
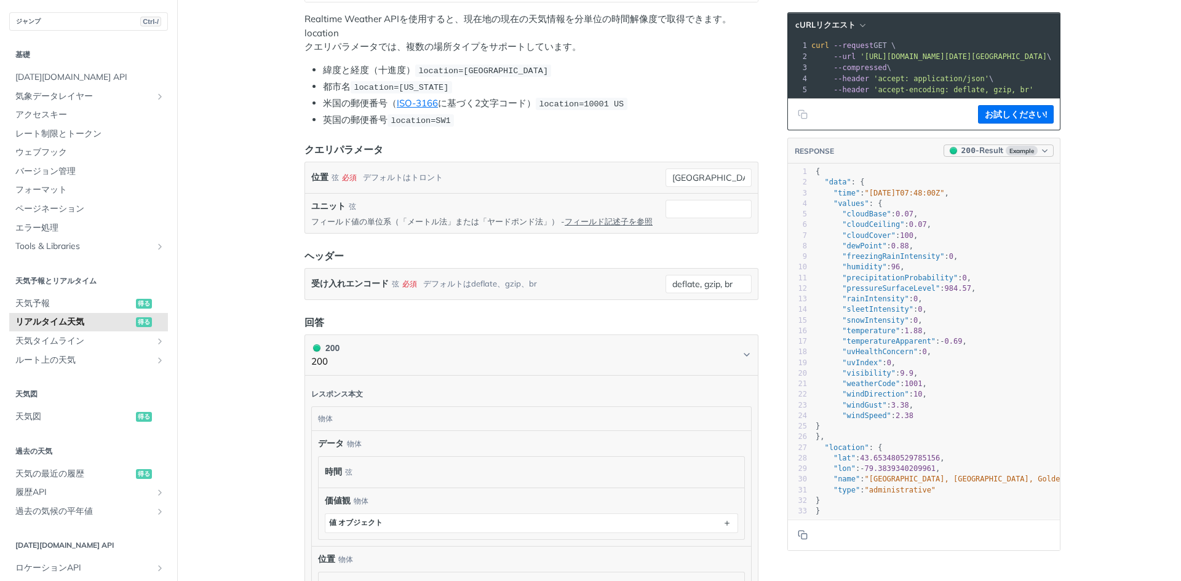
click at [755, 154] on button "200 - Result Example" at bounding box center [999, 151] width 110 height 12
click at [755, 171] on div "コンテンツへジャンプ 参照 レシピ よくある質問 ヘルプセンター ブログ APIステータス レシピ 参照 バージョン4.0.1 参照 レシピ よくある質問 ヘ…" at bounding box center [590, 290] width 1181 height 581
click at [755, 162] on header "RESPONSE 200 - Result Example" at bounding box center [924, 151] width 272 height 26
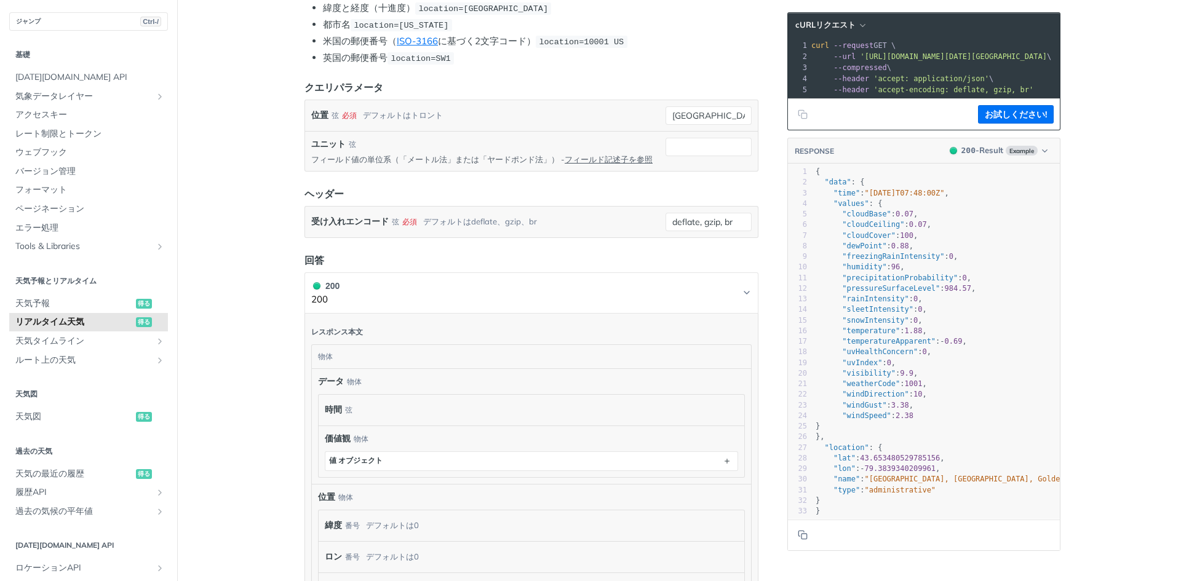
scroll to position [308, 0]
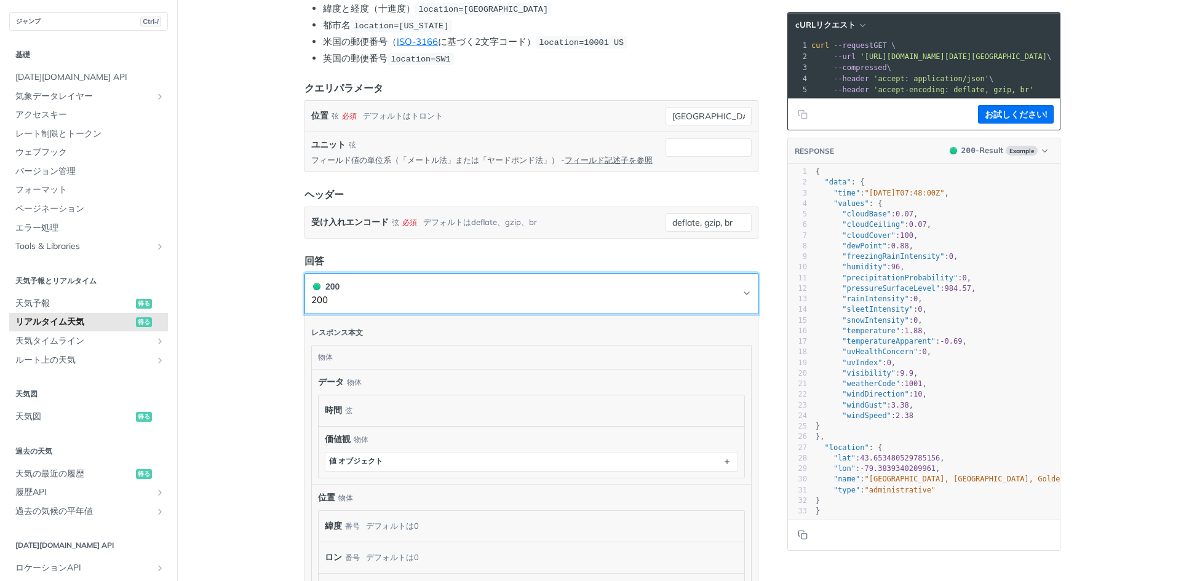
click at [681, 280] on button "200 200" at bounding box center [531, 294] width 440 height 28
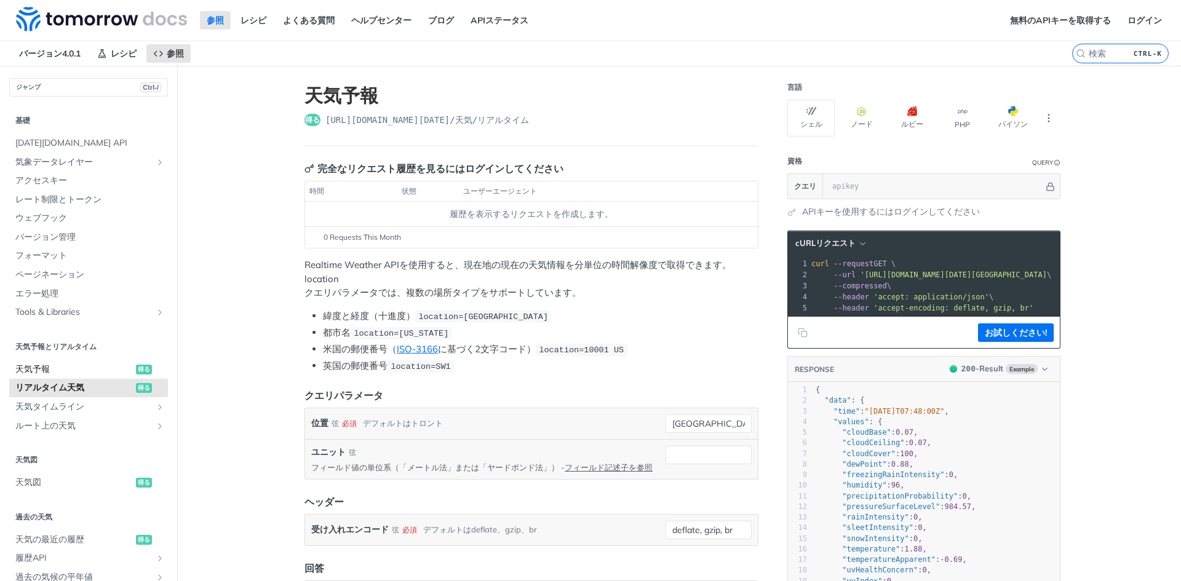
click at [133, 364] on span "天気予報" at bounding box center [73, 370] width 117 height 12
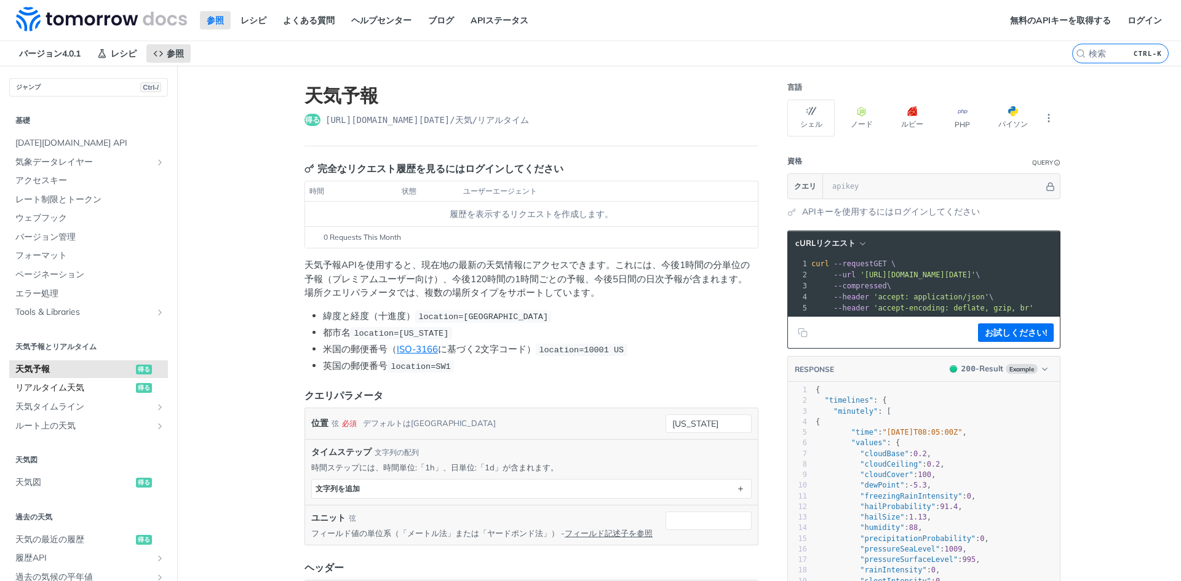
click at [133, 382] on span "リアルタイム天気" at bounding box center [73, 388] width 117 height 12
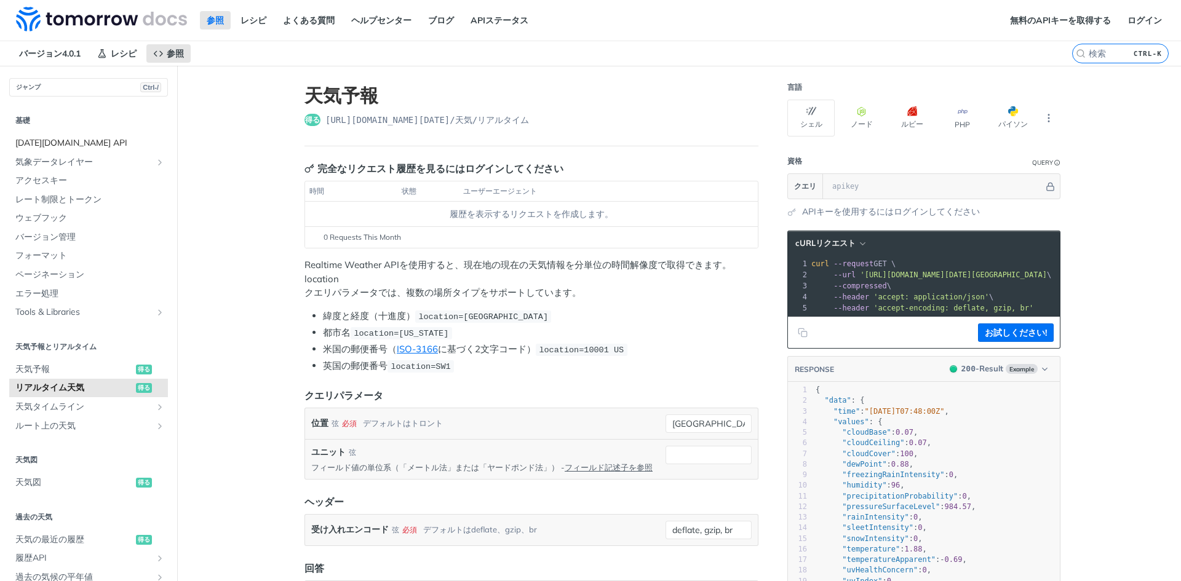
click at [165, 137] on span "[DATE][DOMAIN_NAME] API" at bounding box center [89, 143] width 149 height 12
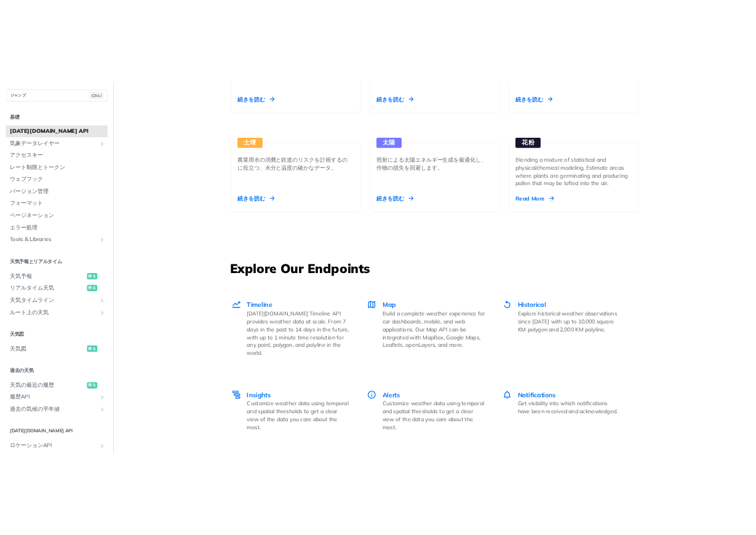
scroll to position [1415, 0]
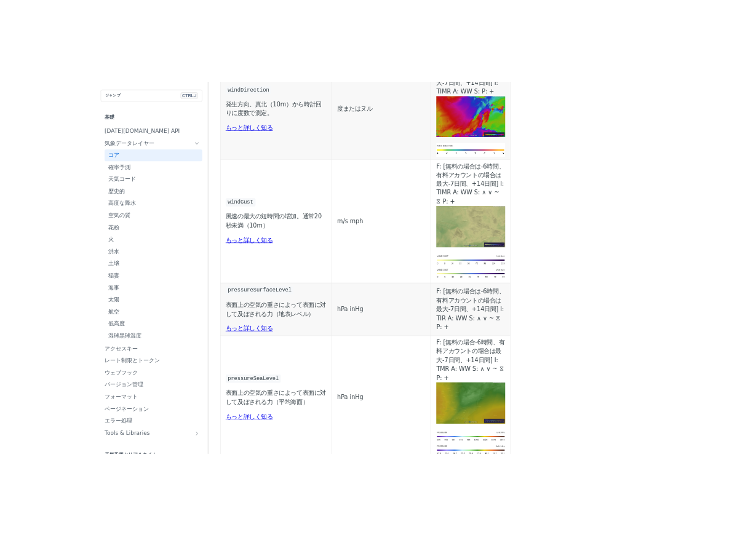
scroll to position [1292, 0]
